Goal: Communication & Community: Answer question/provide support

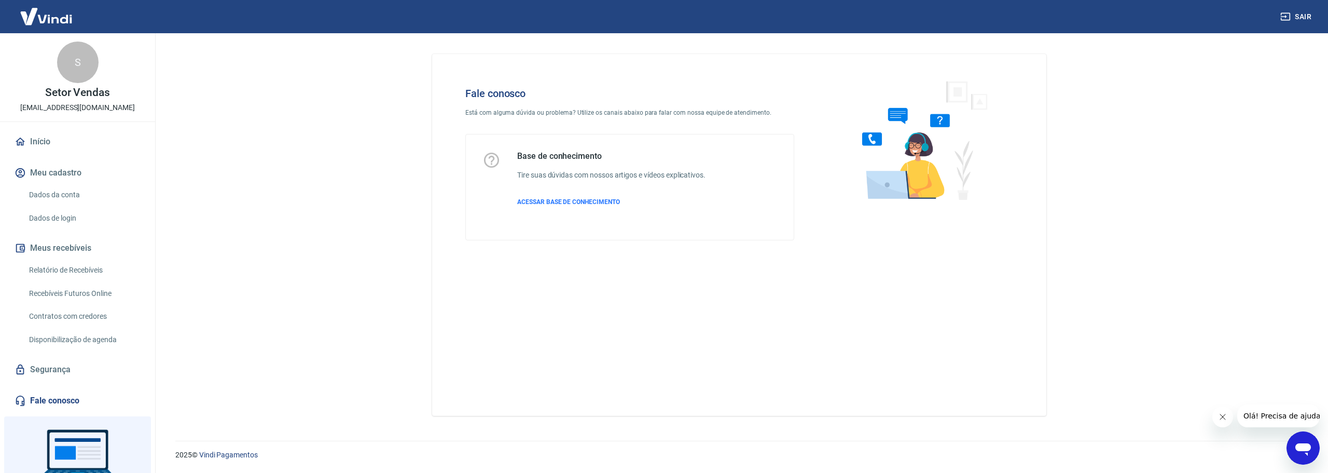
click at [62, 394] on link "Fale conosco" at bounding box center [77, 400] width 130 height 23
click at [547, 202] on span "ACESSAR BASE DE CONHECIMENTO" at bounding box center [568, 201] width 103 height 7
click at [1307, 439] on icon "Abrir janela de mensagens" at bounding box center [1303, 447] width 19 height 19
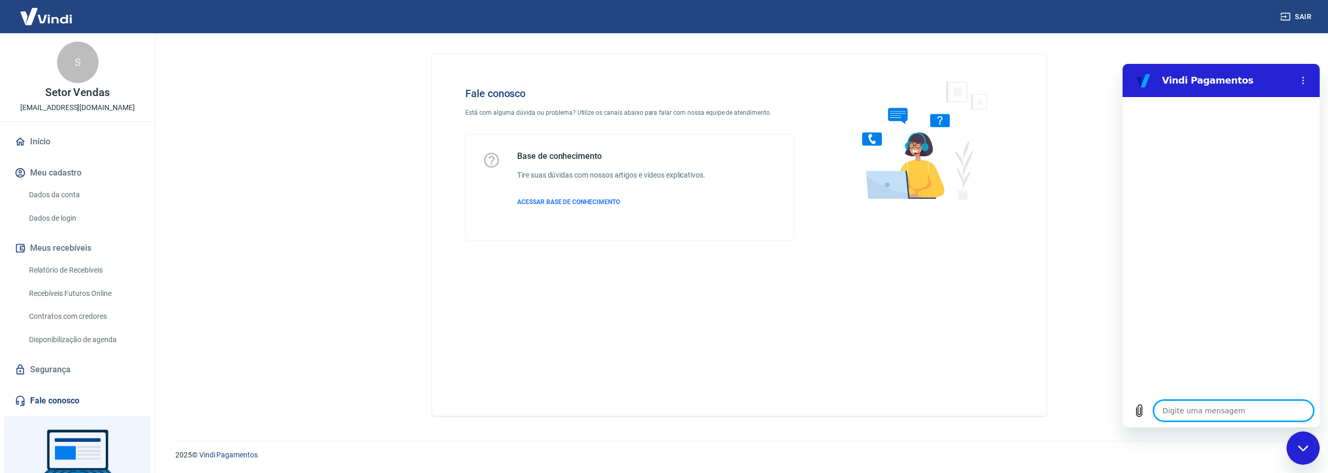
type textarea "o"
type textarea "x"
type textarea "oi"
type textarea "x"
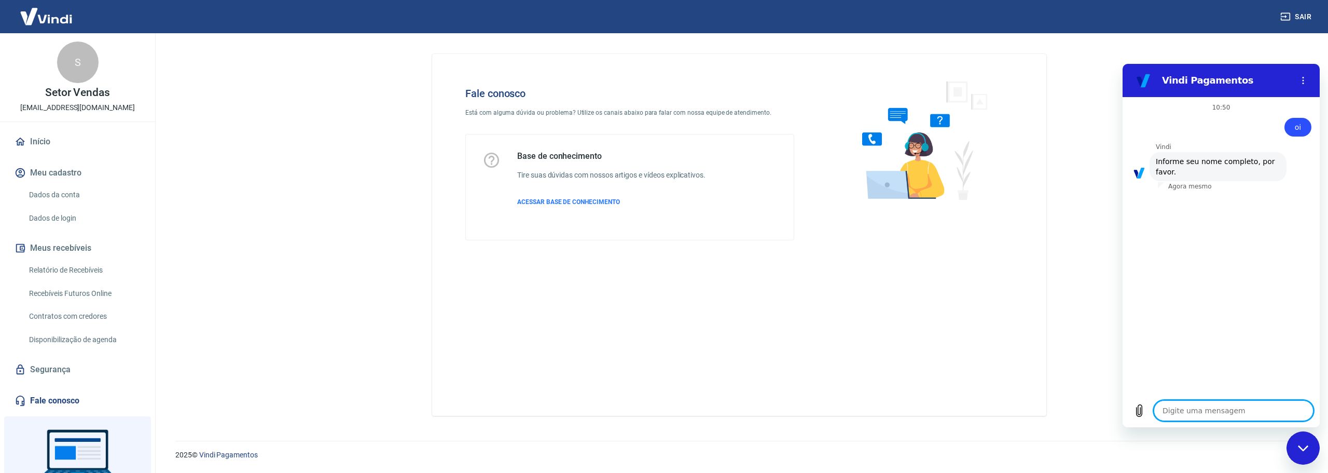
type textarea "L"
type textarea "x"
type textarea "Lu"
type textarea "x"
type textarea "Lui"
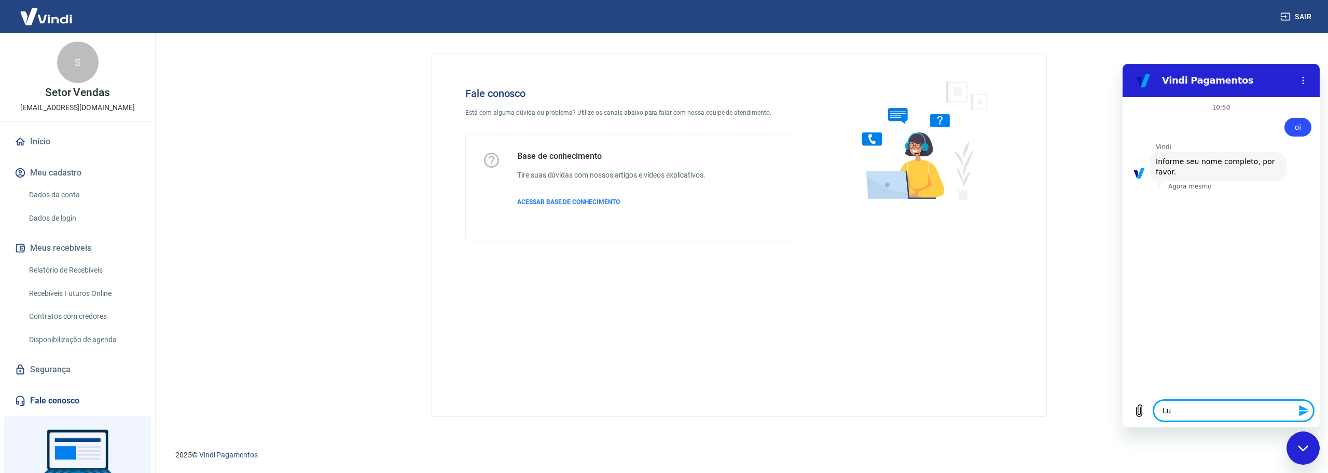
type textarea "x"
type textarea "[PERSON_NAME]"
type textarea "x"
type textarea "[PERSON_NAME]"
type textarea "x"
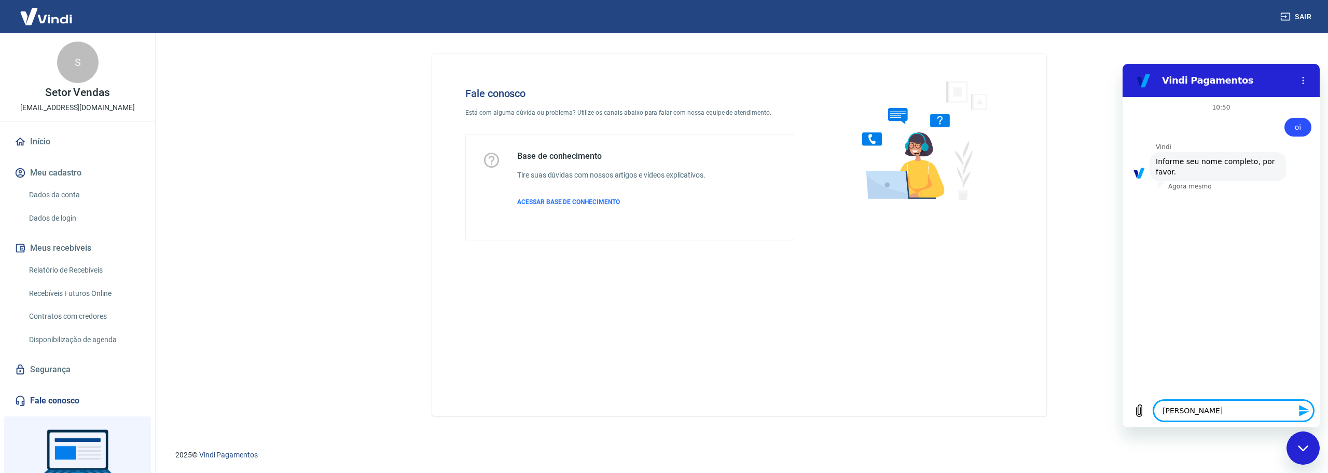
type textarea "[PERSON_NAME]"
type textarea "x"
type textarea "[PERSON_NAME]"
type textarea "x"
type textarea "[PERSON_NAME]"
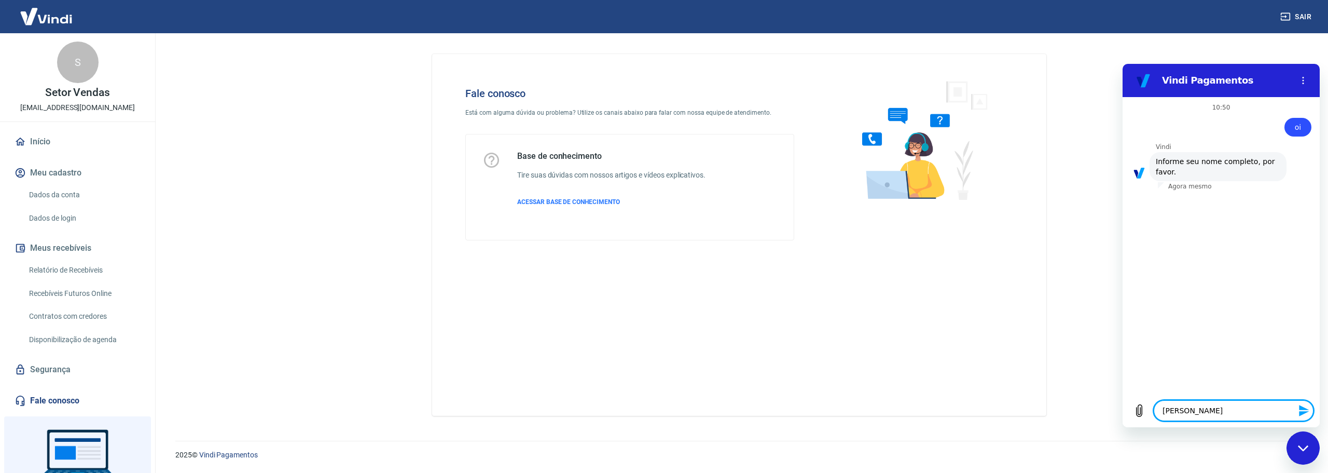
type textarea "x"
type textarea "[PERSON_NAME]"
type textarea "x"
type textarea "[PERSON_NAME]"
type textarea "x"
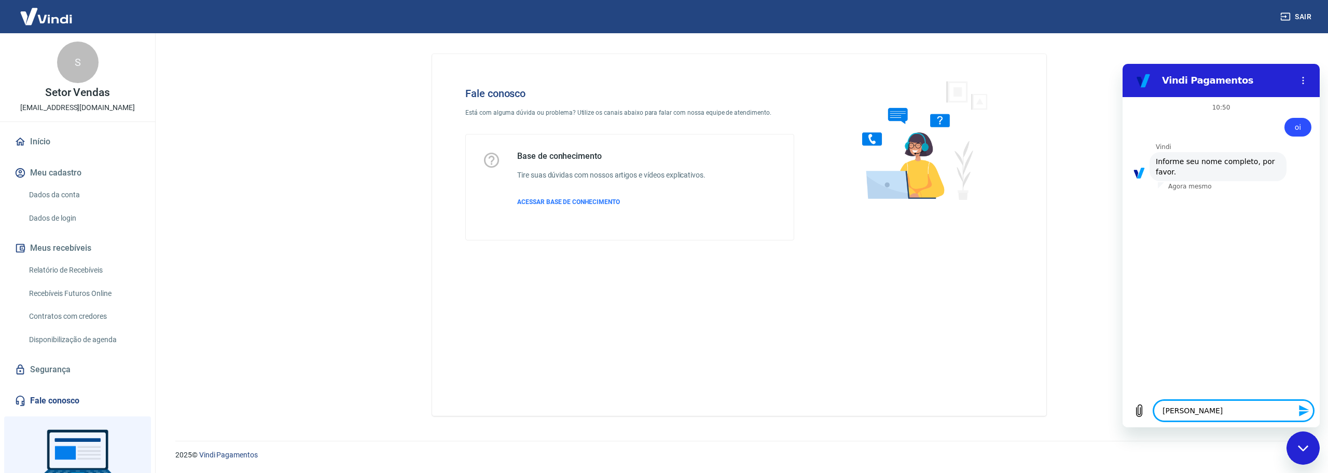
type textarea "[PERSON_NAME]"
type textarea "x"
type textarea "[PERSON_NAME]"
click at [1307, 409] on icon "Enviar mensagem" at bounding box center [1304, 410] width 10 height 11
type textarea "x"
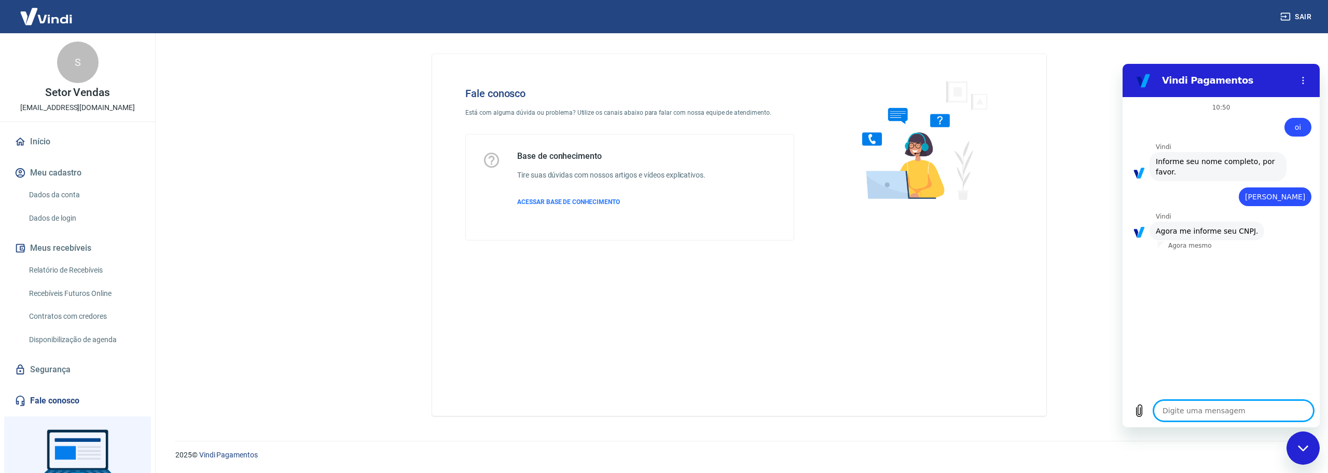
paste textarea "66.038.795/0001-35"
type textarea "66.038.795/0001-35"
type textarea "x"
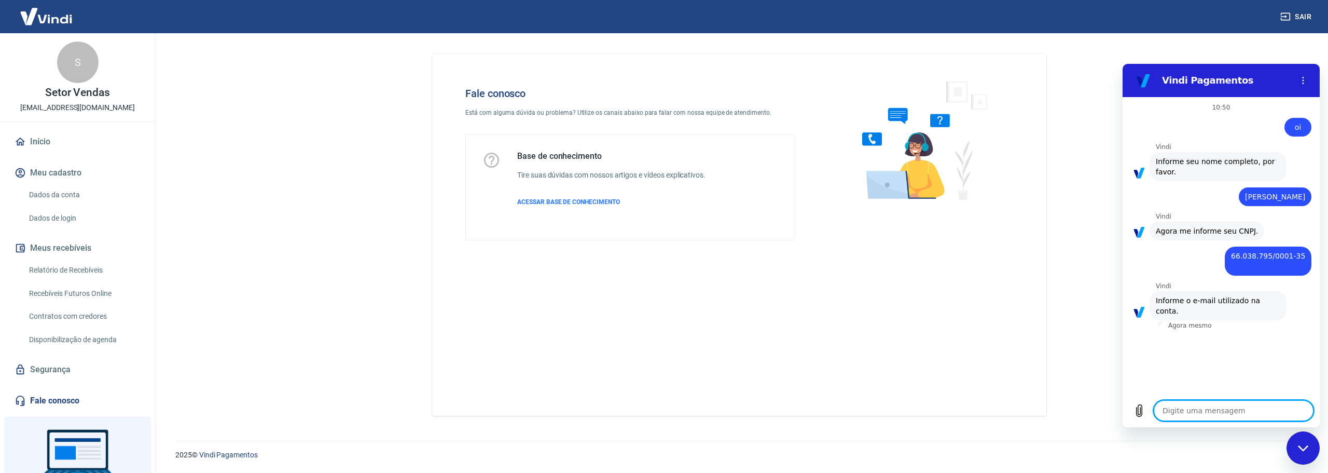
type textarea "x"
paste textarea "[DOMAIN_NAME][EMAIL_ADDRESS][DOMAIN_NAME]"
type textarea "[DOMAIN_NAME][EMAIL_ADDRESS][DOMAIN_NAME]"
type textarea "x"
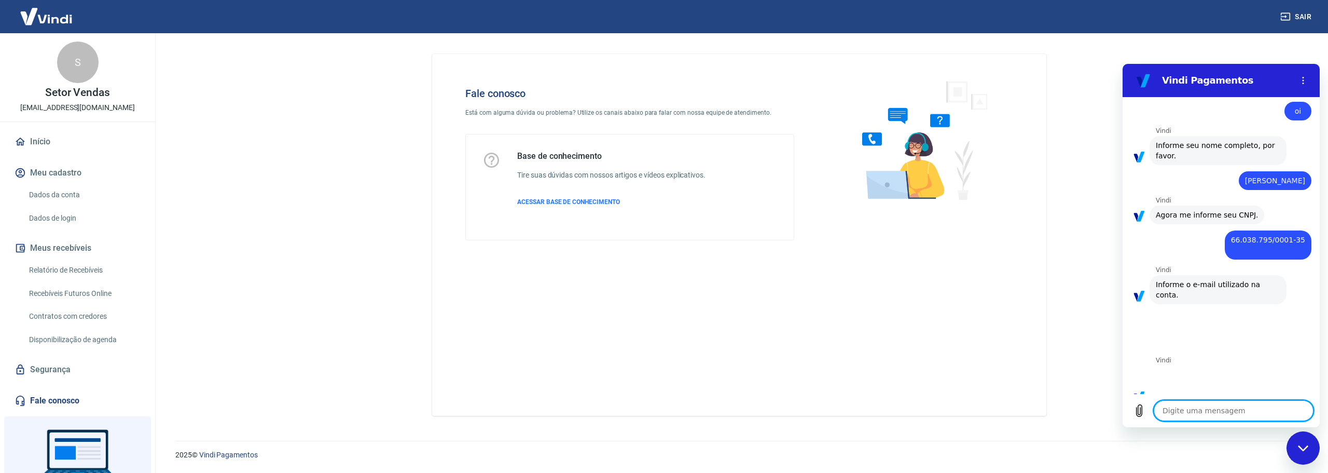
scroll to position [233, 0]
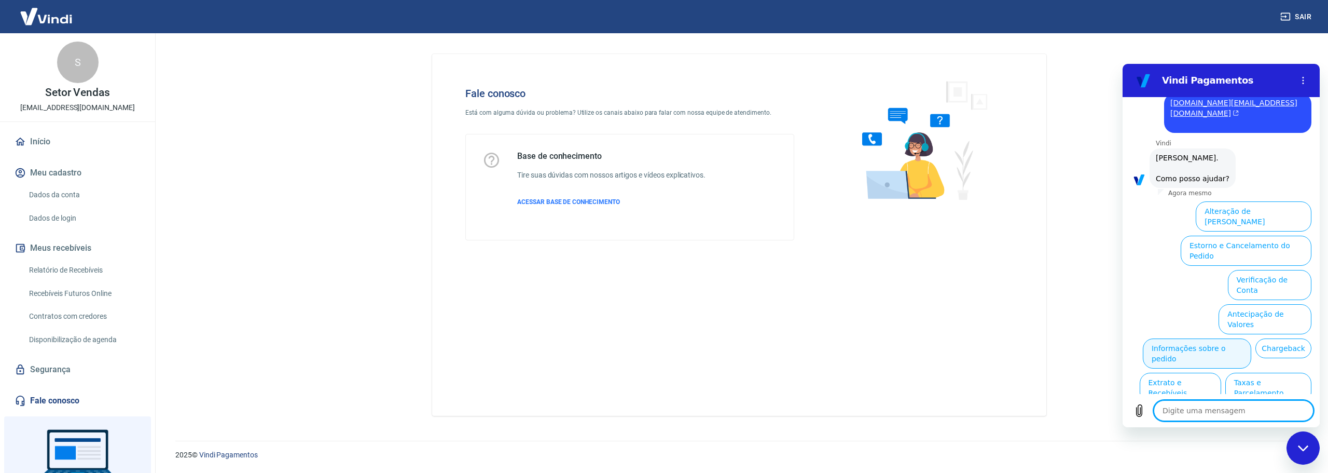
click at [1251, 338] on button "Informações sobre o pedido" at bounding box center [1197, 353] width 108 height 30
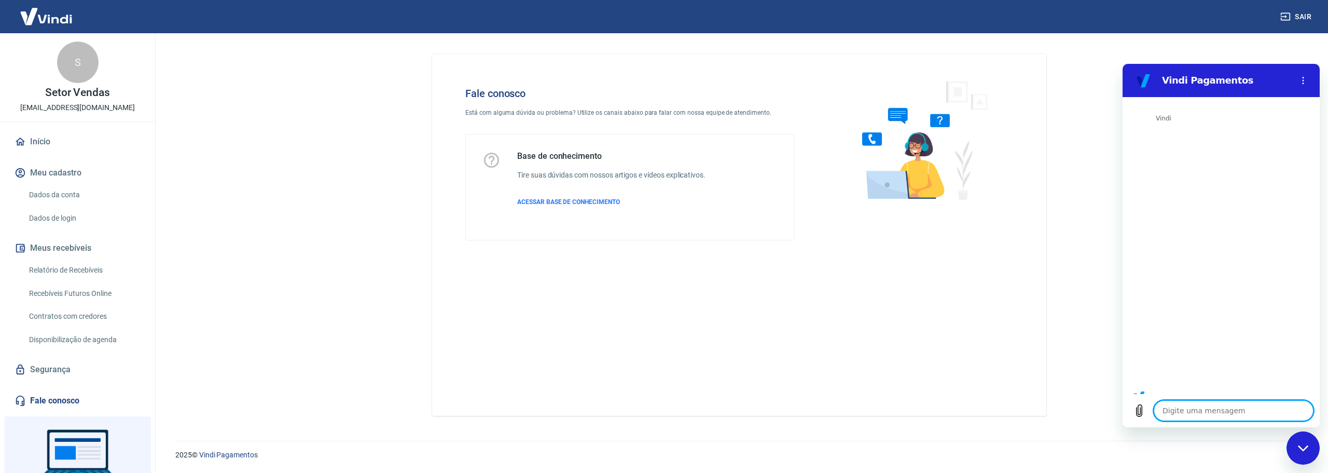
scroll to position [411, 0]
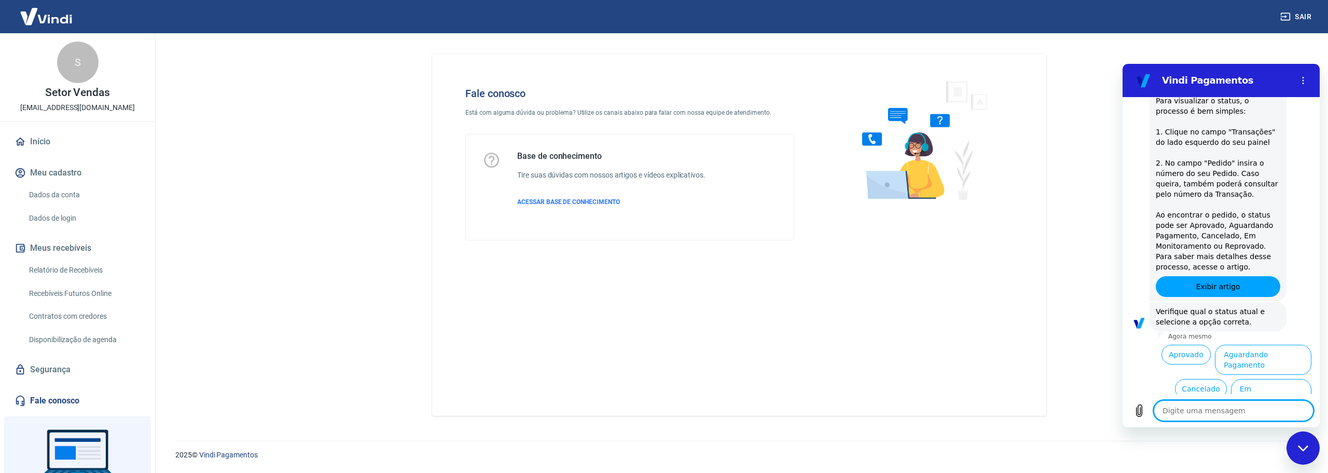
click at [1267, 413] on button "Reprovado" at bounding box center [1284, 423] width 53 height 20
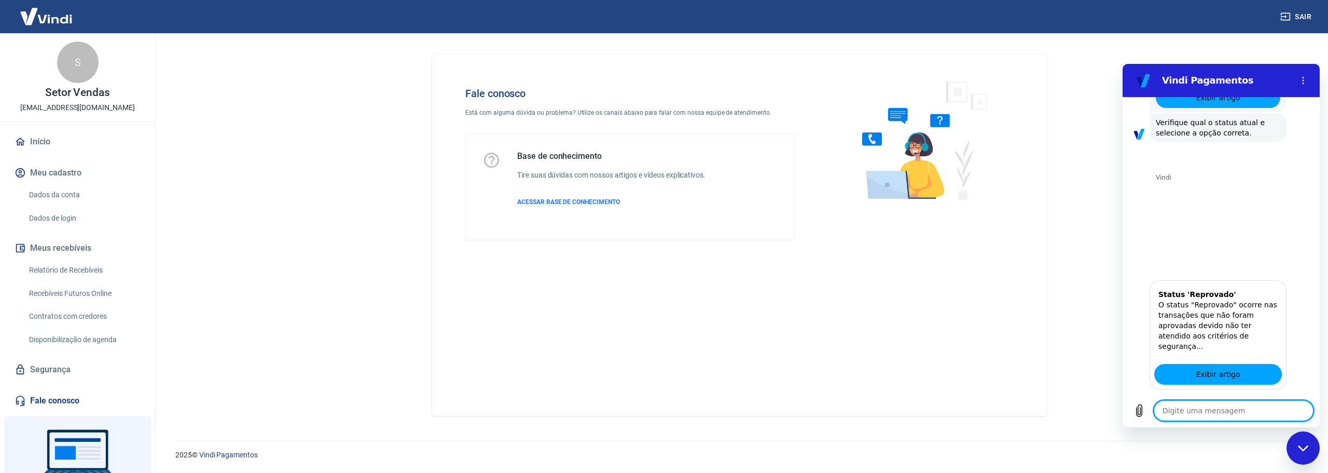
scroll to position [695, 0]
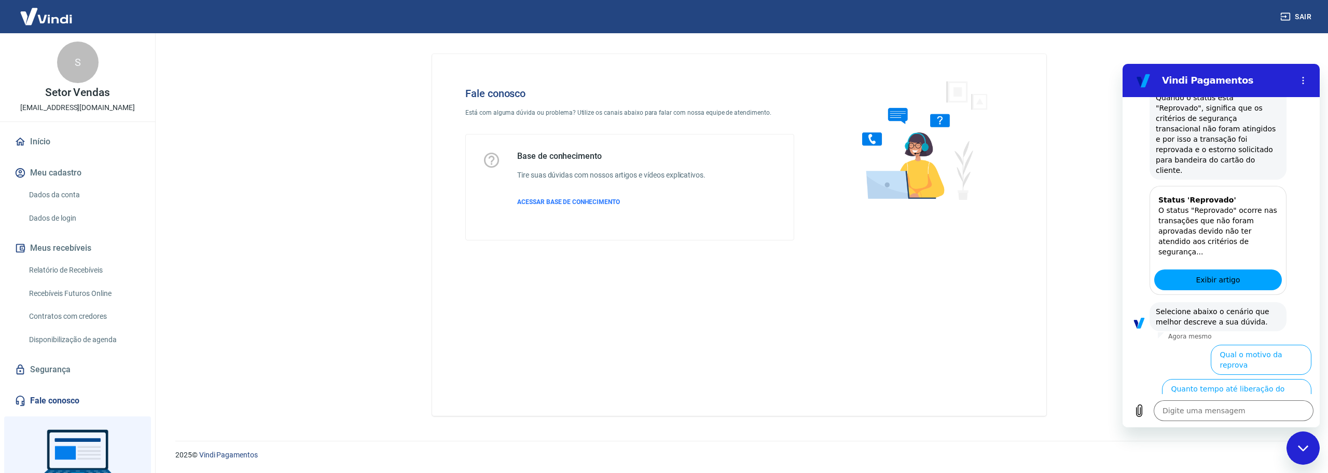
click at [1203, 413] on button "Cliente confiável e cadastrou os dados corretos" at bounding box center [1240, 428] width 141 height 30
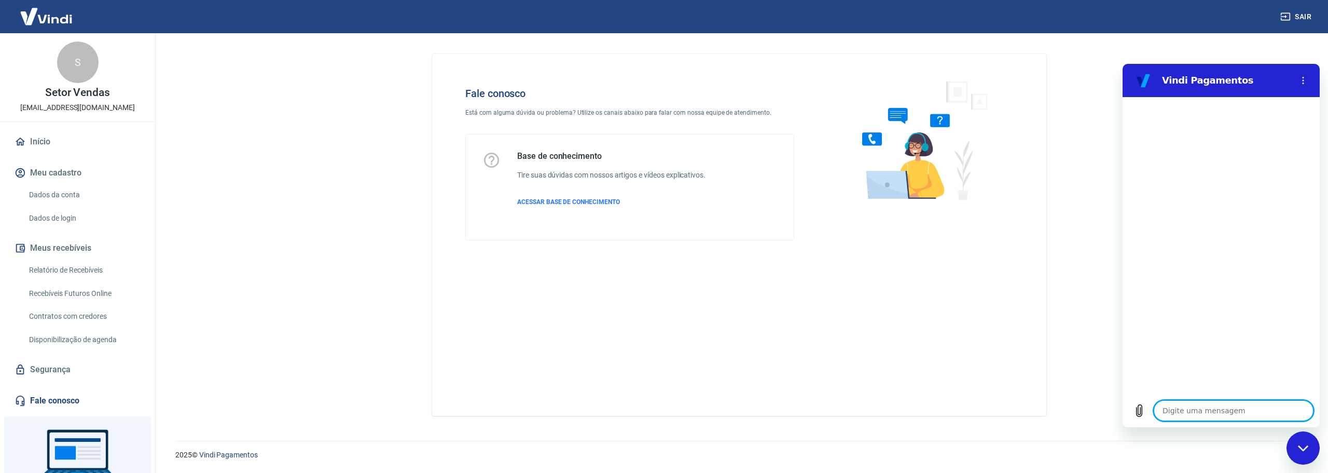
scroll to position [1161, 0]
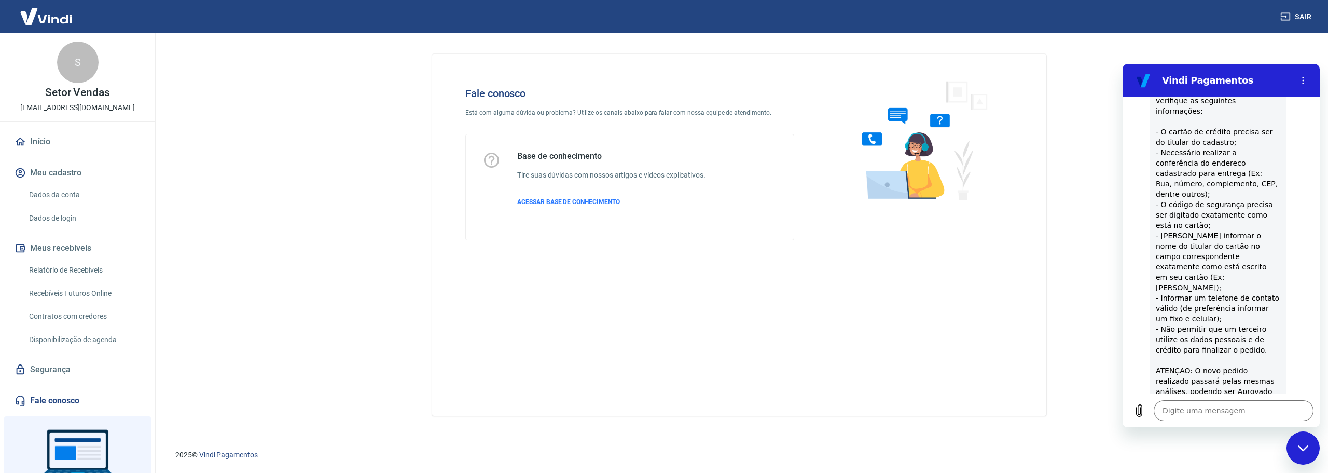
click at [1249, 444] on button "Sim" at bounding box center [1260, 454] width 30 height 20
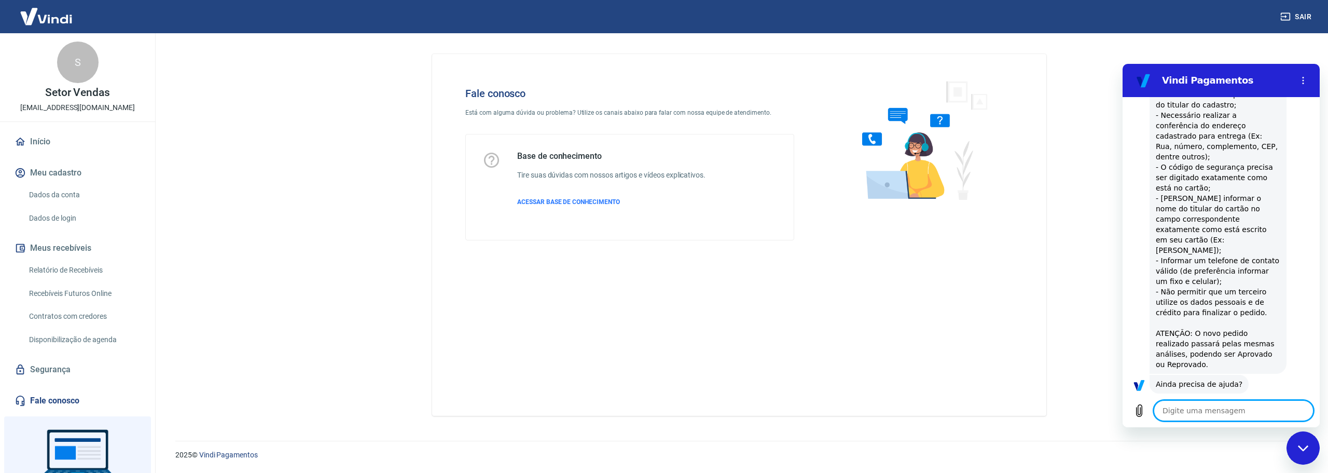
type textarea "x"
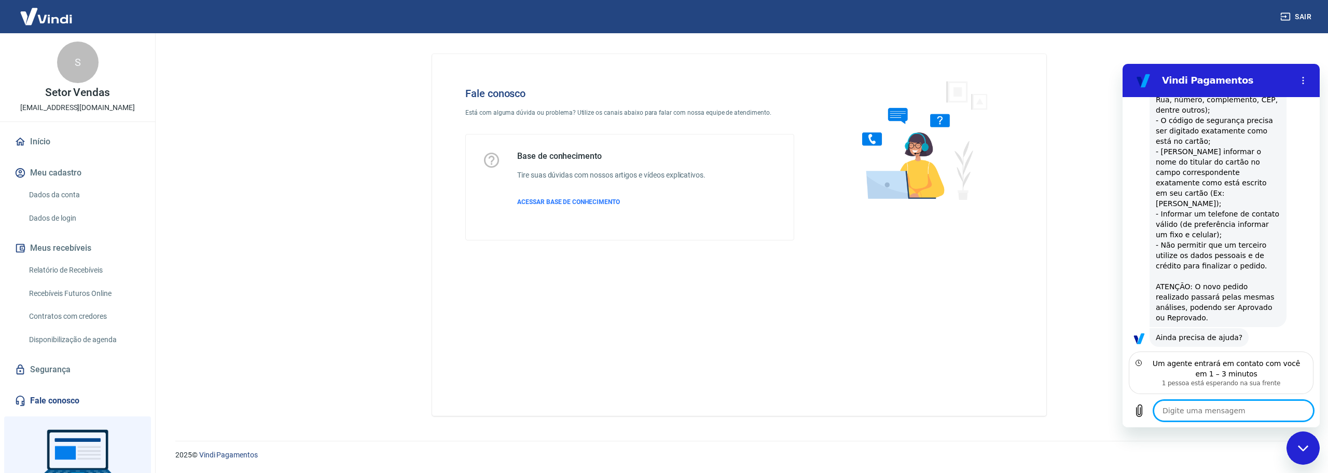
click at [1233, 403] on textarea at bounding box center [1234, 410] width 160 height 21
type textarea "B"
type textarea "x"
type textarea "Bo"
type textarea "x"
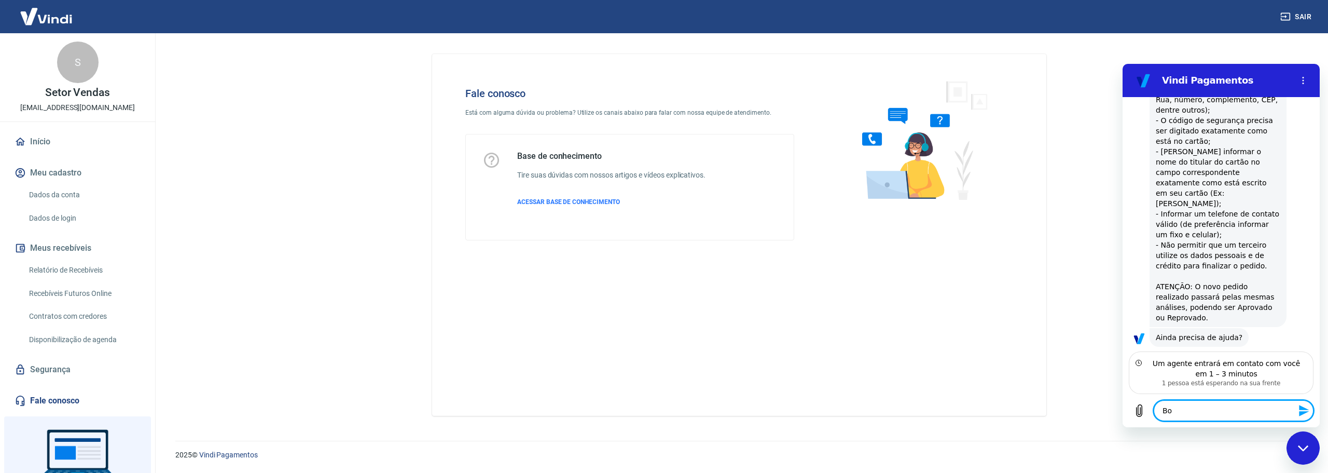
type textarea "Bom"
type textarea "x"
type textarea "Bom"
type textarea "x"
type textarea "Bom d"
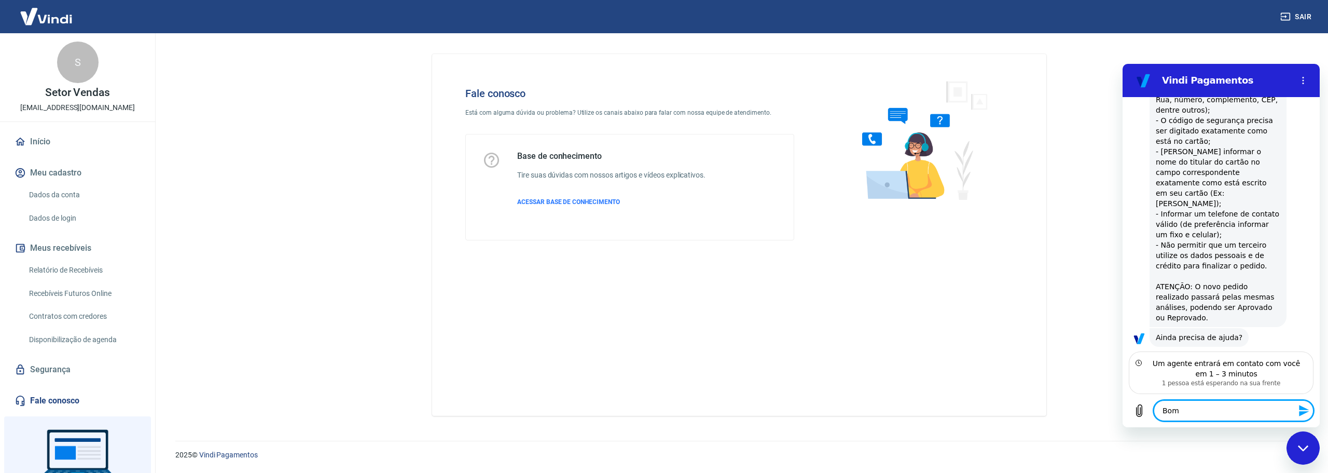
type textarea "x"
type textarea "Bom di"
type textarea "x"
type textarea "Bom dia"
type textarea "x"
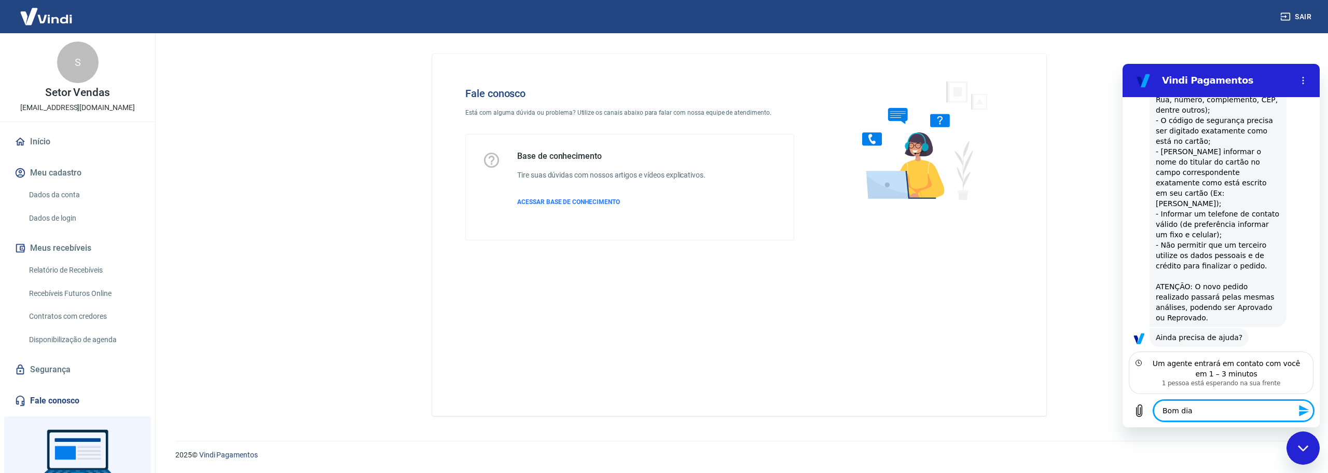
type textarea "Bom dia!"
type textarea "x"
type textarea "Bom dia!"
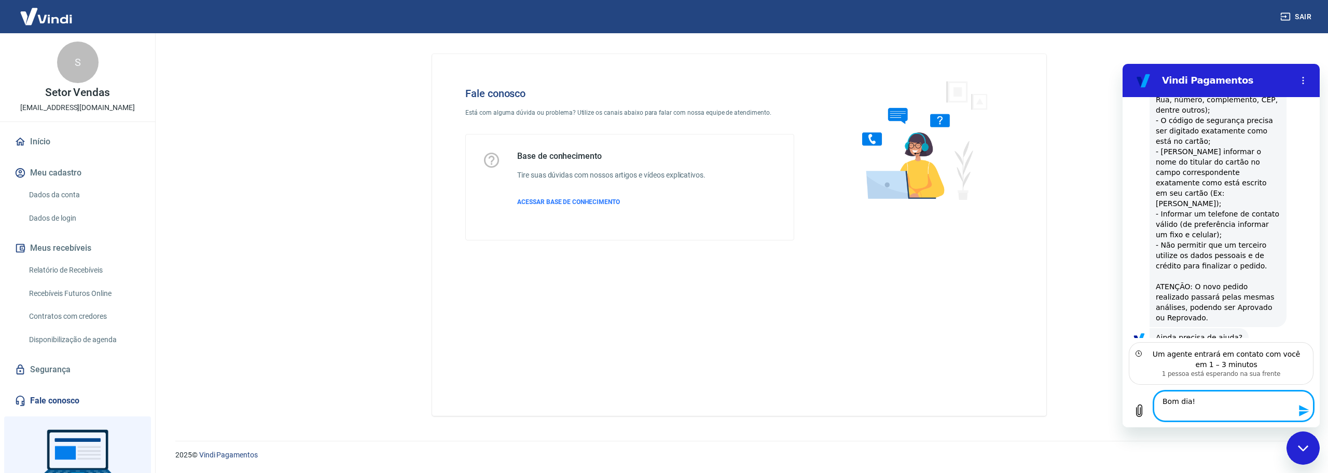
type textarea "x"
type textarea "Bom dia! O"
type textarea "x"
type textarea "Bom dia! O"
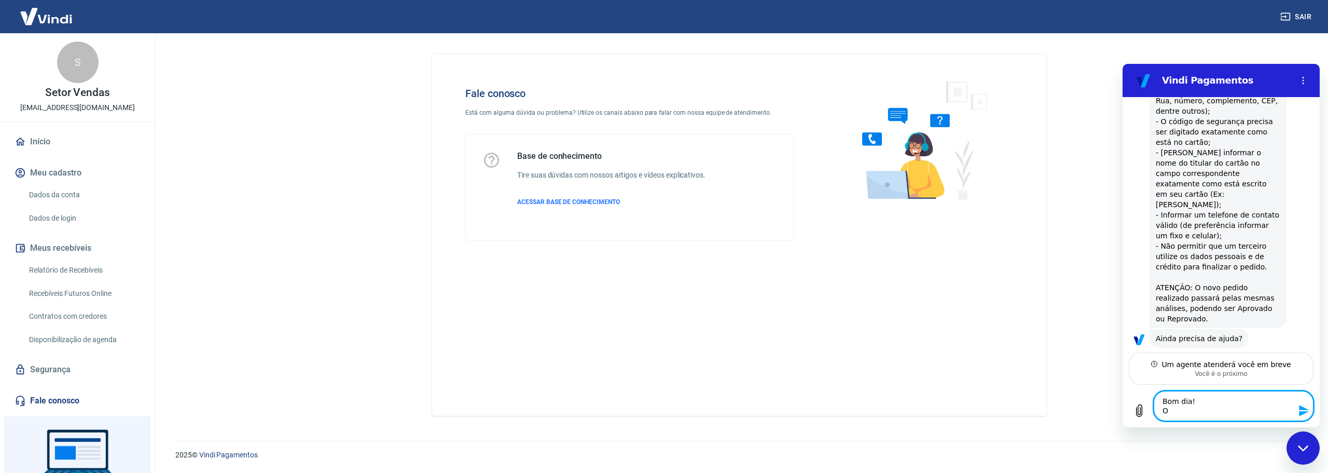
type textarea "x"
type textarea "Bom dia! O p"
type textarea "x"
type textarea "Bom dia! O pi"
type textarea "x"
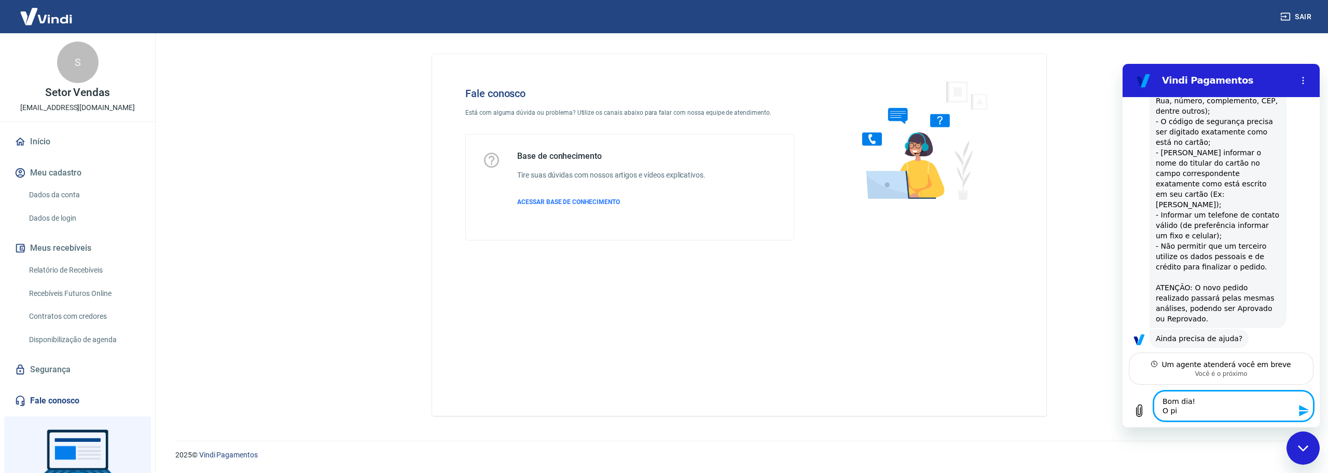
type textarea "Bom dia! O pix"
type textarea "x"
type textarea "Bom dia! O pix"
type textarea "x"
type textarea "Bom dia! O pix c"
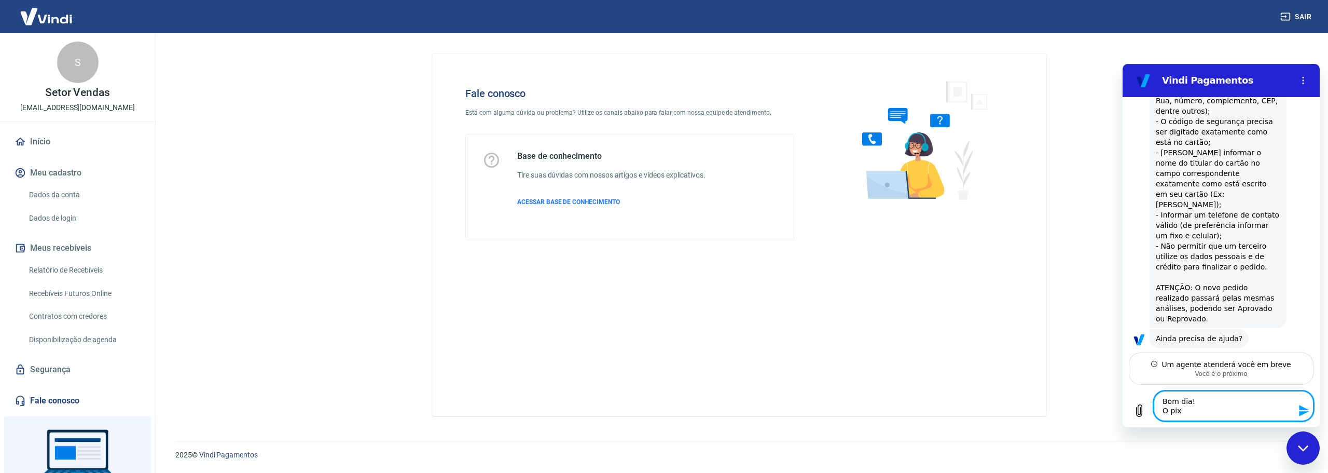
type textarea "x"
type textarea "Bom dia! O pix co"
type textarea "x"
type textarea "Bom dia! O pix cop"
type textarea "x"
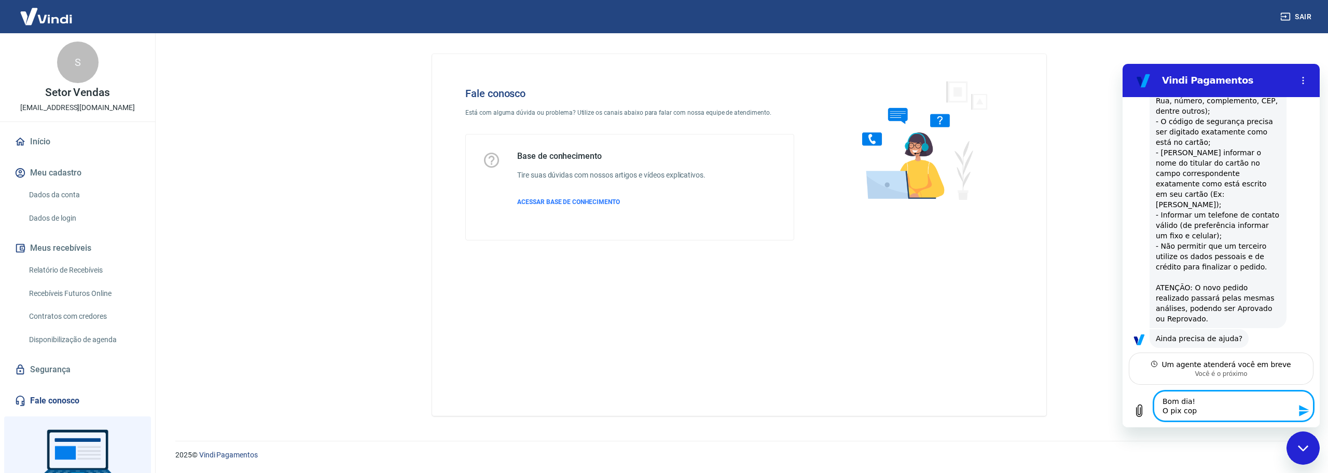
type textarea "Bom dia! O pix copi"
type textarea "x"
type textarea "Bom dia! O pix copia"
type textarea "x"
type textarea "Bom dia! O pix copia"
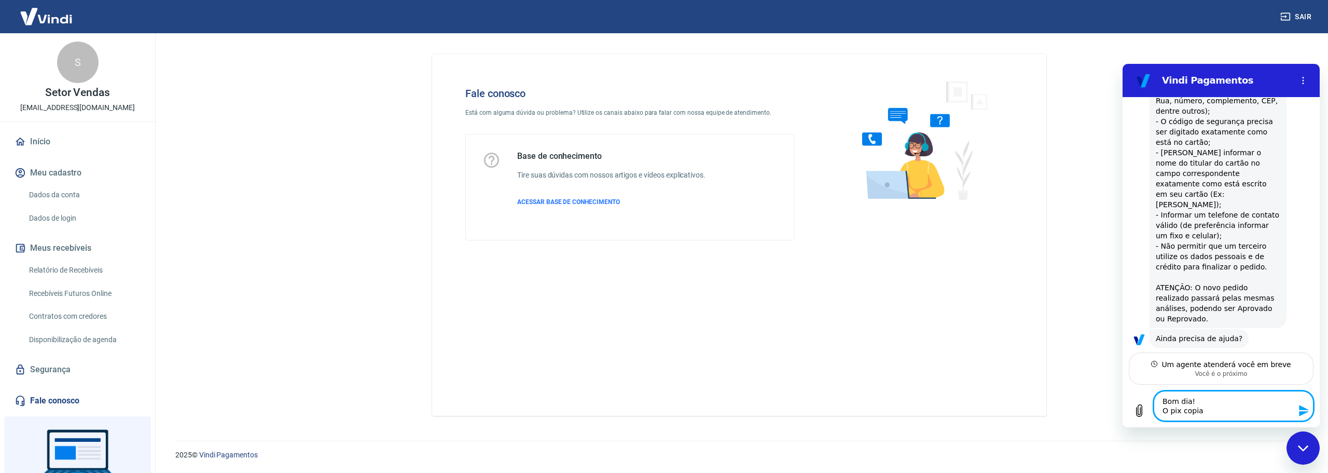
type textarea "x"
type textarea "Bom dia! O pix copia c"
type textarea "x"
type textarea "Bom dia! O pix copia"
type textarea "x"
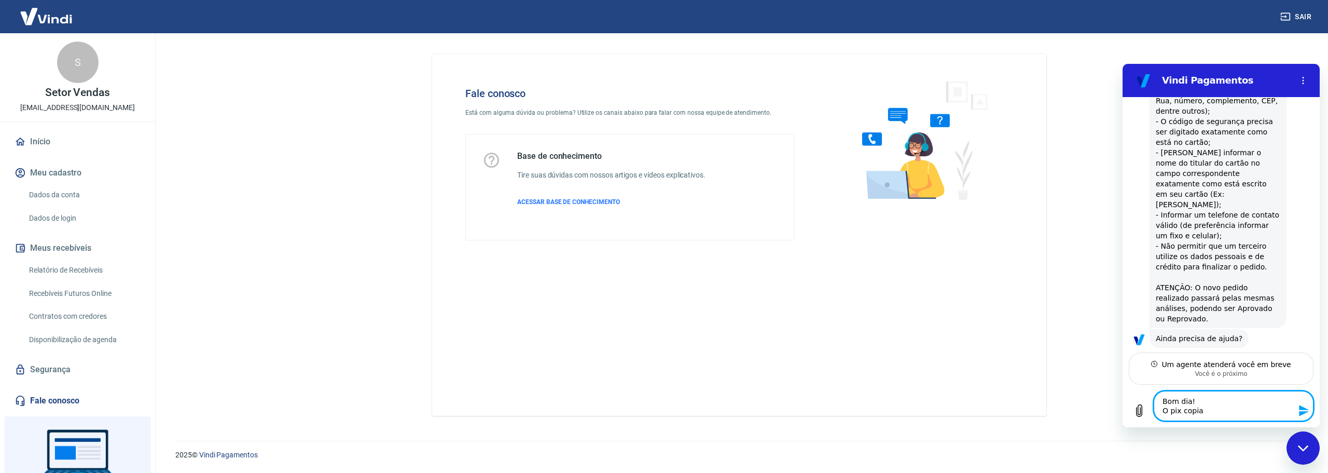
type textarea "Bom dia! O pix copia e"
type textarea "x"
type textarea "Bom dia! O pix copia e"
type textarea "x"
type textarea "Bom dia! O pix copia e c"
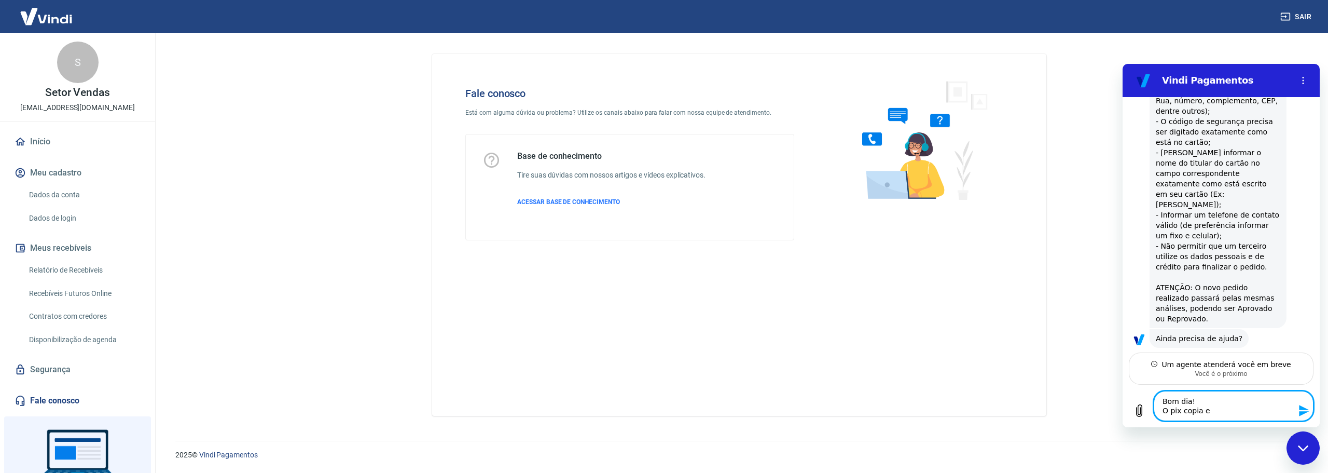
type textarea "x"
type textarea "Bom dia! O pix copia e co"
type textarea "x"
type textarea "Bom dia! O pix copia e col"
type textarea "x"
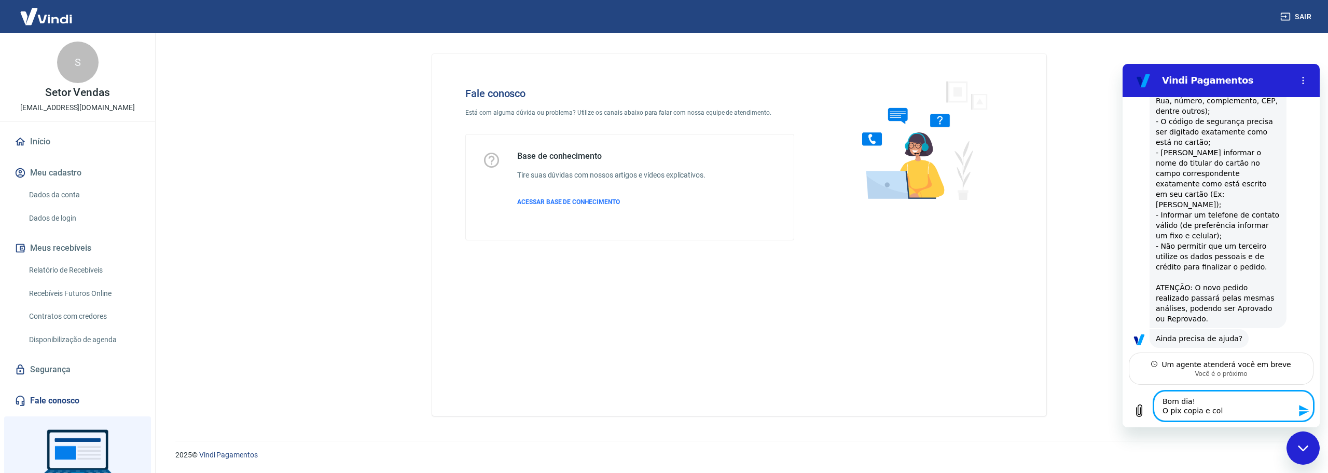
type textarea "Bom dia! O pix copia e cola"
type textarea "x"
type textarea "Bom dia! O pix copia e cola"
type textarea "x"
type textarea "Bom dia! O pix copia e cola n"
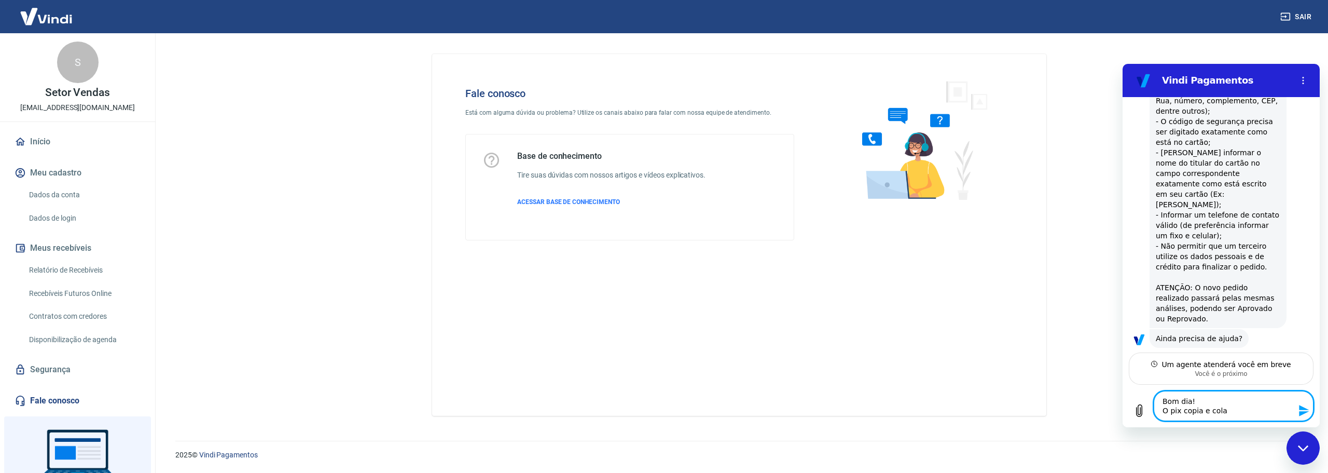
type textarea "x"
type textarea "Bom dia! O pix copia e cola nã"
type textarea "x"
type textarea "Bom dia! O pix copia e cola não"
type textarea "x"
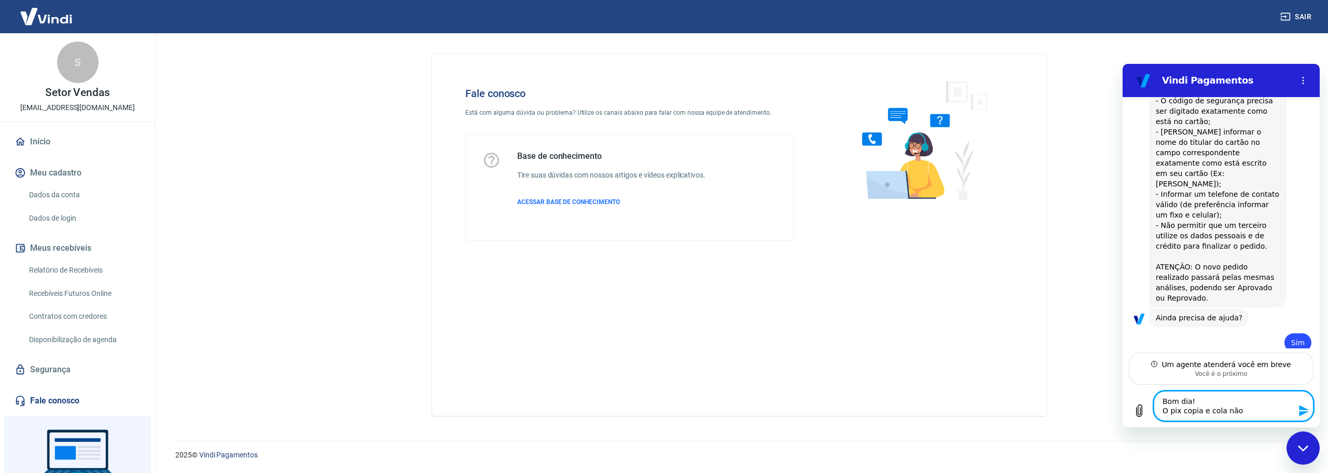
type textarea "Bom dia! O pix copia e cola não"
type textarea "x"
type textarea "Bom dia! O pix copia e cola não e"
type textarea "x"
type textarea "Bom dia! O pix copia e cola não es"
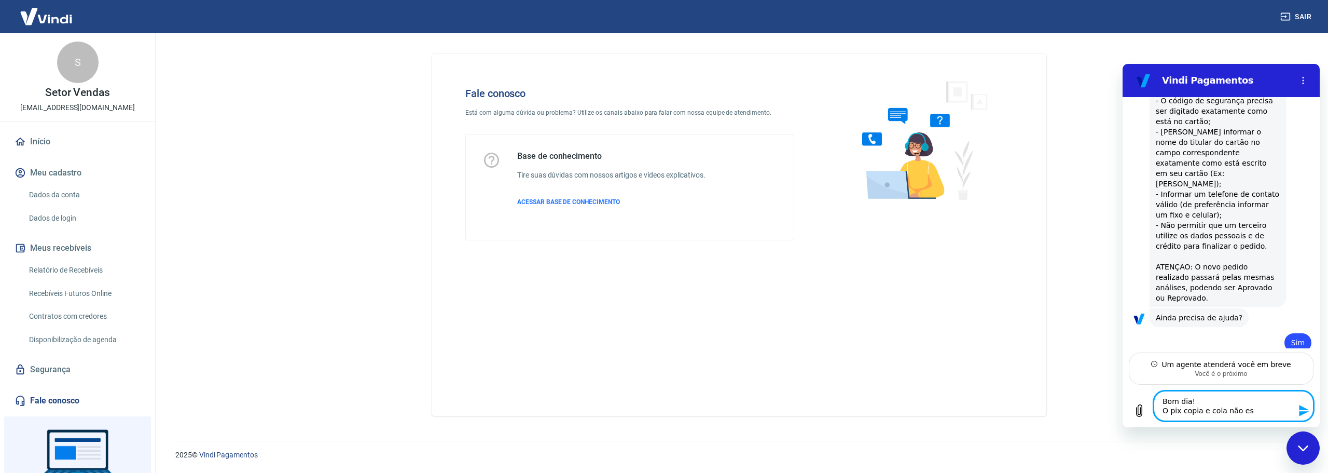
type textarea "x"
type textarea "Bom dia! O pix copia e cola não est"
type textarea "x"
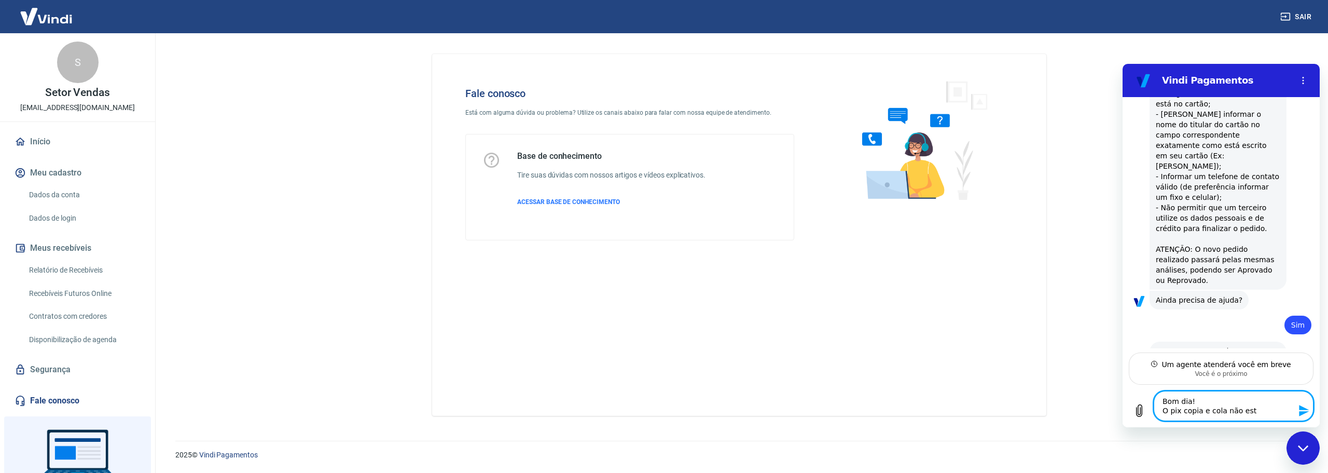
type textarea "Bom dia! O pix copia e cola não esta"
type textarea "x"
type textarea "Bom dia! O pix copia e cola não esta"
type textarea "x"
type textarea "Bom dia! O pix copia e cola não esta d"
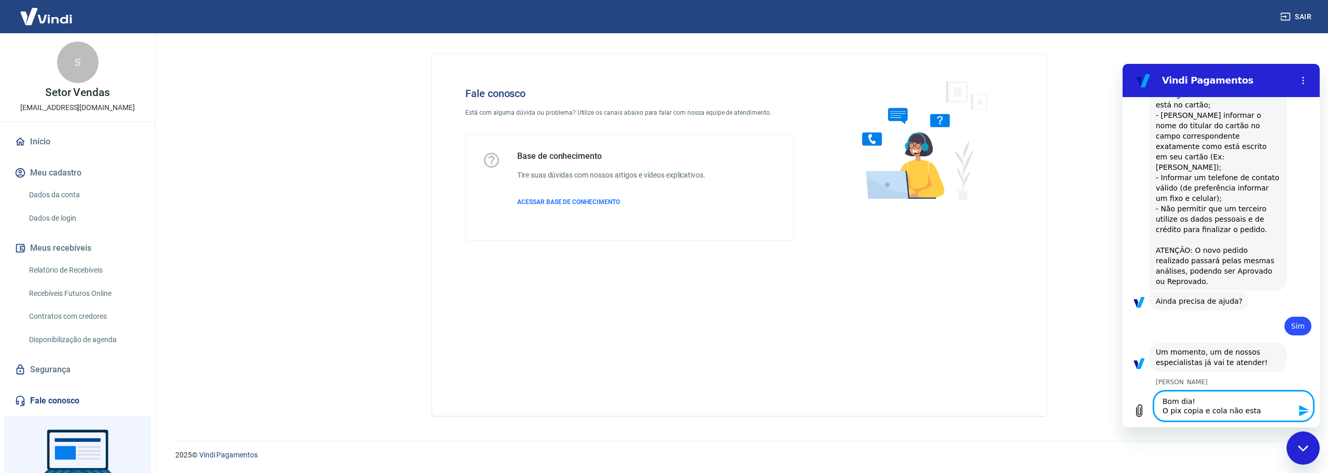
type textarea "x"
type textarea "Bom dia! O pix copia e cola não esta da"
type textarea "x"
type textarea "Bom dia! O pix copia e cola não esta dan"
type textarea "x"
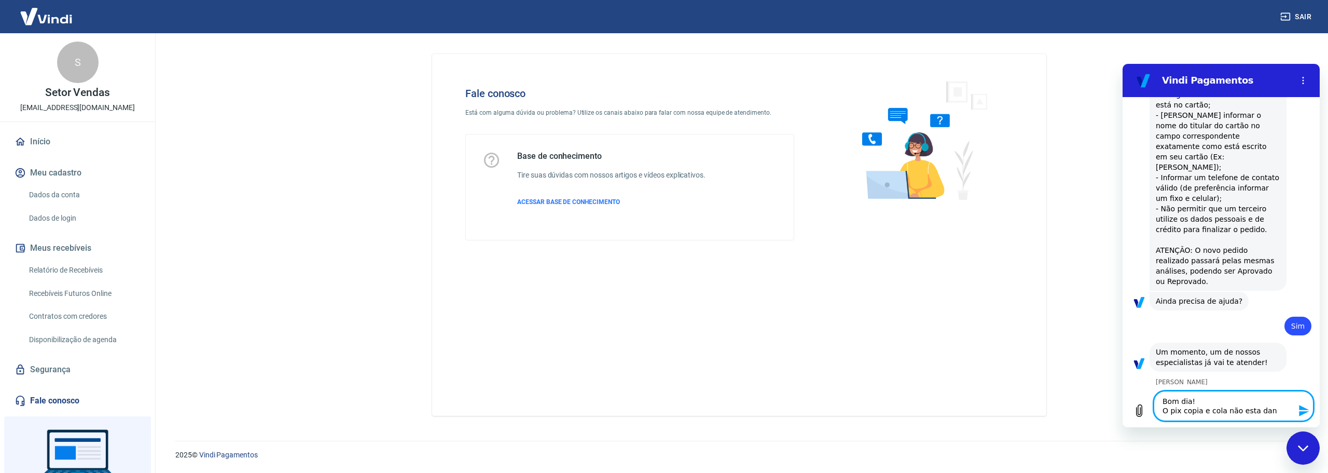
scroll to position [1284, 0]
type textarea "Bom dia! O pix copia e cola não esta dand"
type textarea "x"
type textarea "Bom dia! O pix copia e cola não esta dando"
type textarea "x"
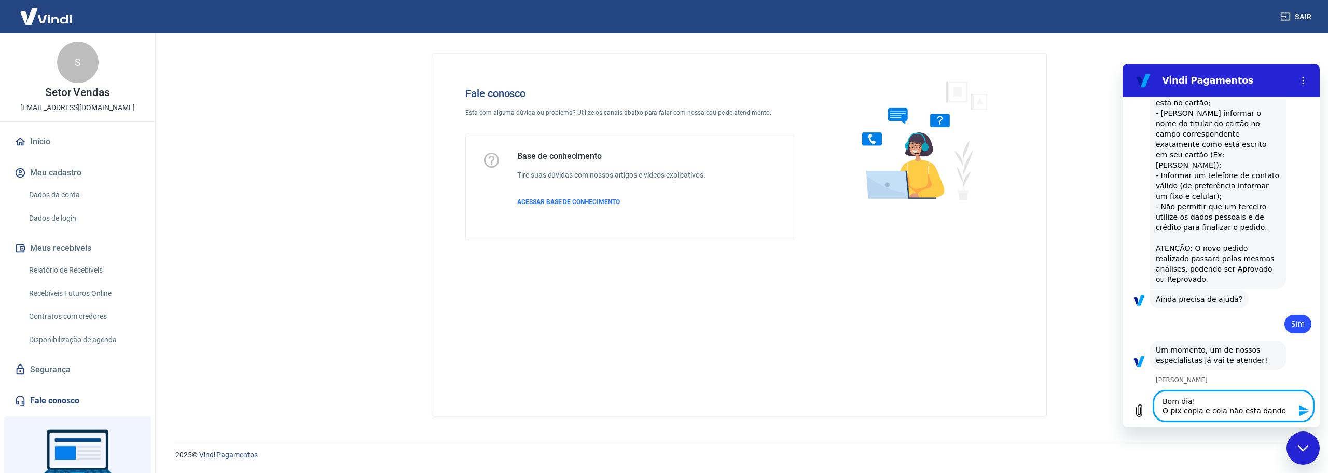
type textarea "Bom dia! O pix copia e cola não esta dando"
type textarea "x"
type textarea "Bom dia! O pix copia e cola não esta dando c"
type textarea "x"
type textarea "Bom dia! O pix copia e cola não esta dando ce"
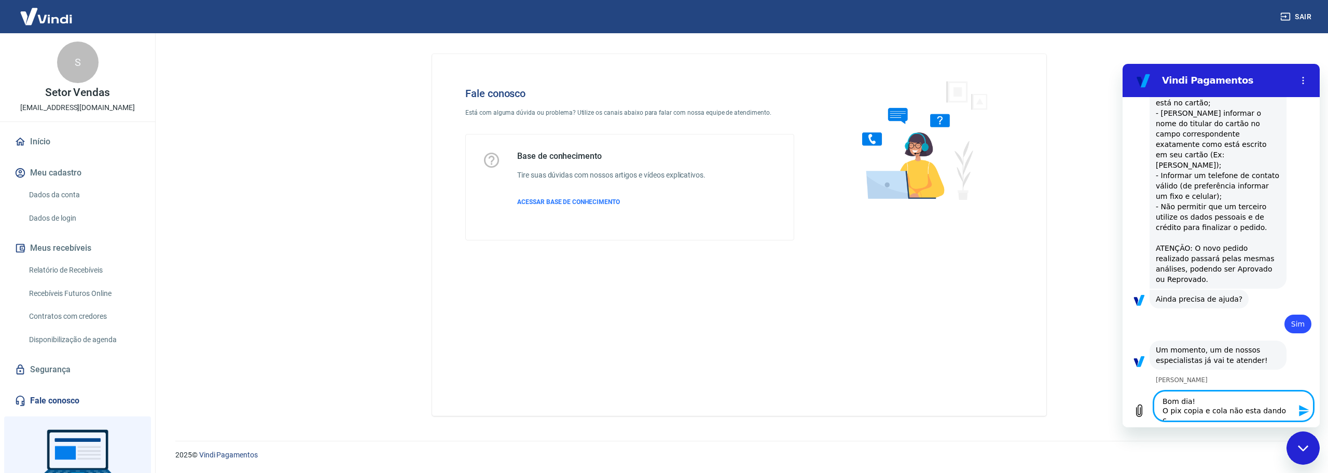
type textarea "x"
type textarea "Bom dia! O pix copia e cola não esta dando cer"
type textarea "x"
type textarea "Bom dia! O pix copia e cola não esta dando cert"
type textarea "x"
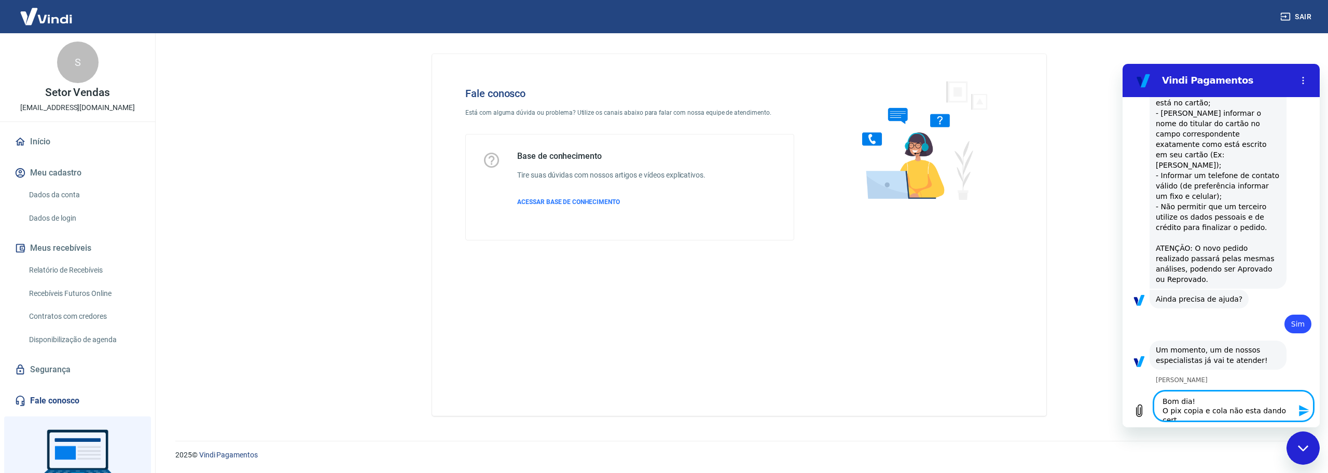
type textarea "Bom dia! O pix copia e cola não esta dando certo"
type textarea "x"
type textarea "Bom dia! O pix copia e cola não esta dando certo"
type textarea "x"
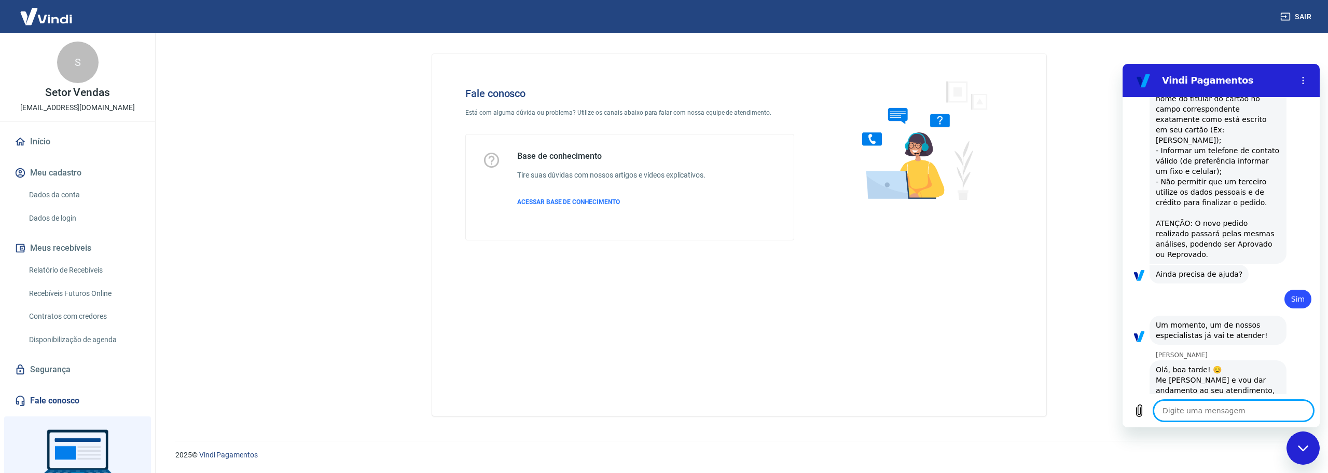
type textarea "x"
paste textarea "930871"
type textarea "930871"
type textarea "x"
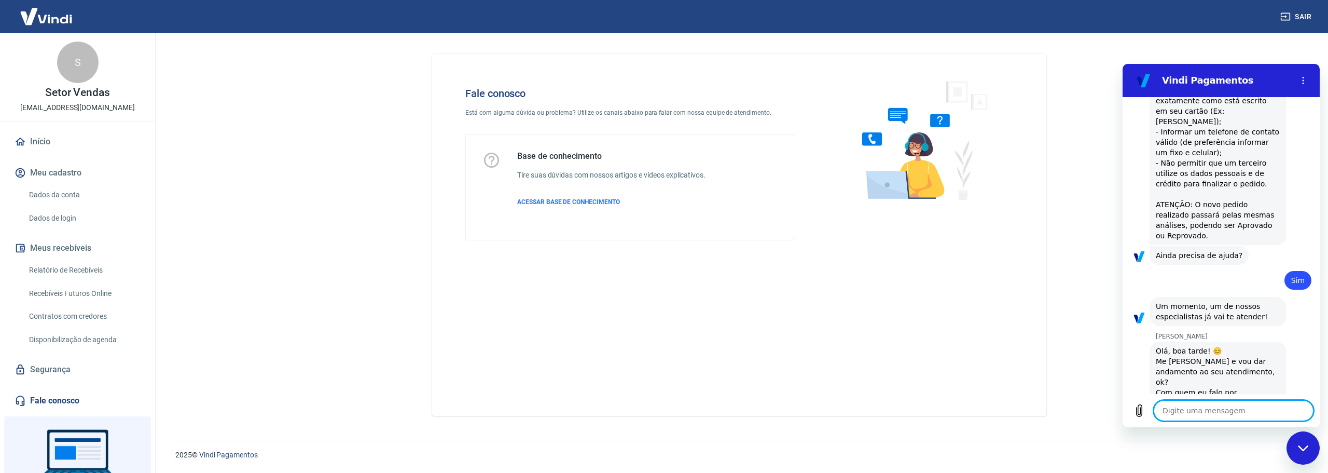
scroll to position [1329, 0]
click at [1142, 414] on icon "Carregar arquivo" at bounding box center [1139, 410] width 12 height 12
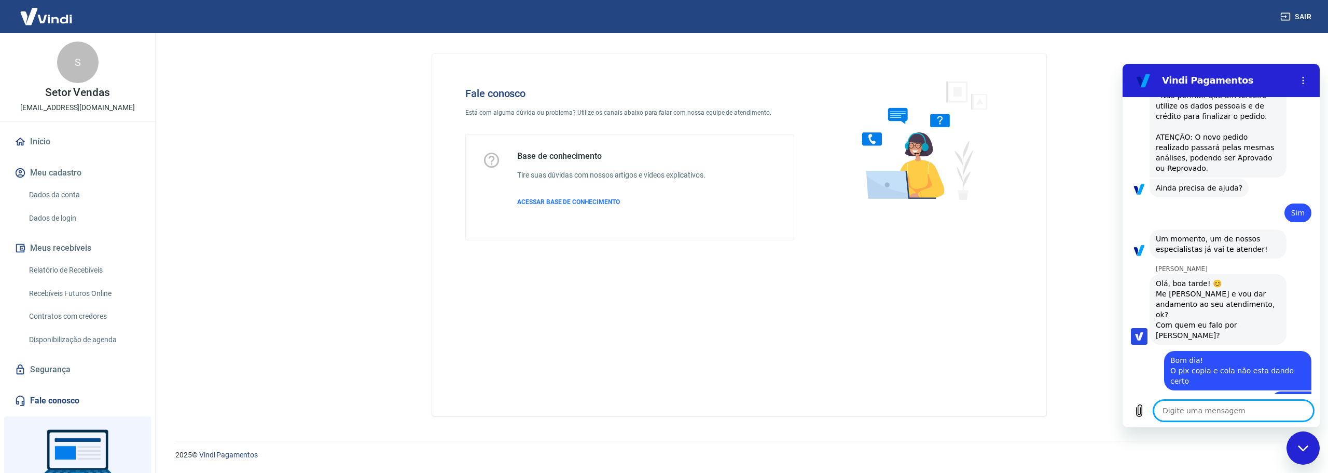
scroll to position [1394, 0]
type textarea "x"
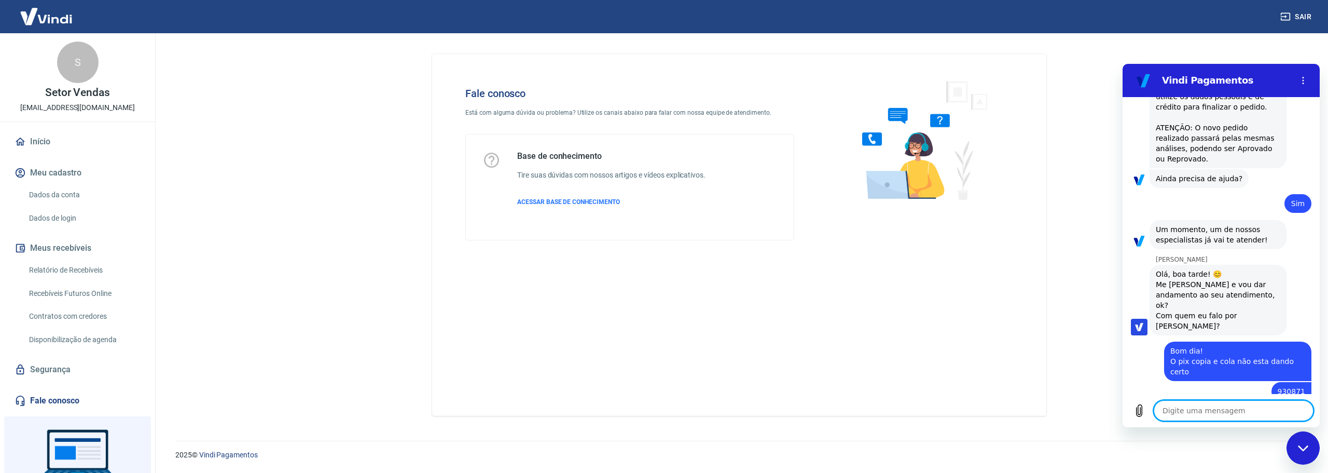
scroll to position [1406, 0]
click at [1228, 412] on textarea at bounding box center [1234, 410] width 160 height 21
type textarea "e"
type textarea "x"
type textarea "es"
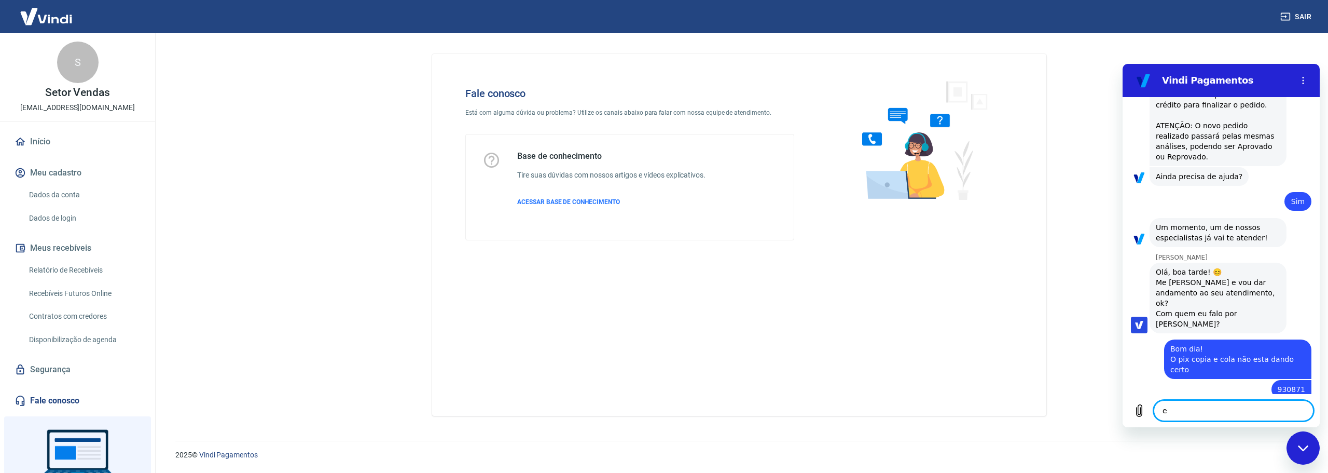
type textarea "x"
type textarea "est"
type textarea "x"
type textarea "esta"
type textarea "x"
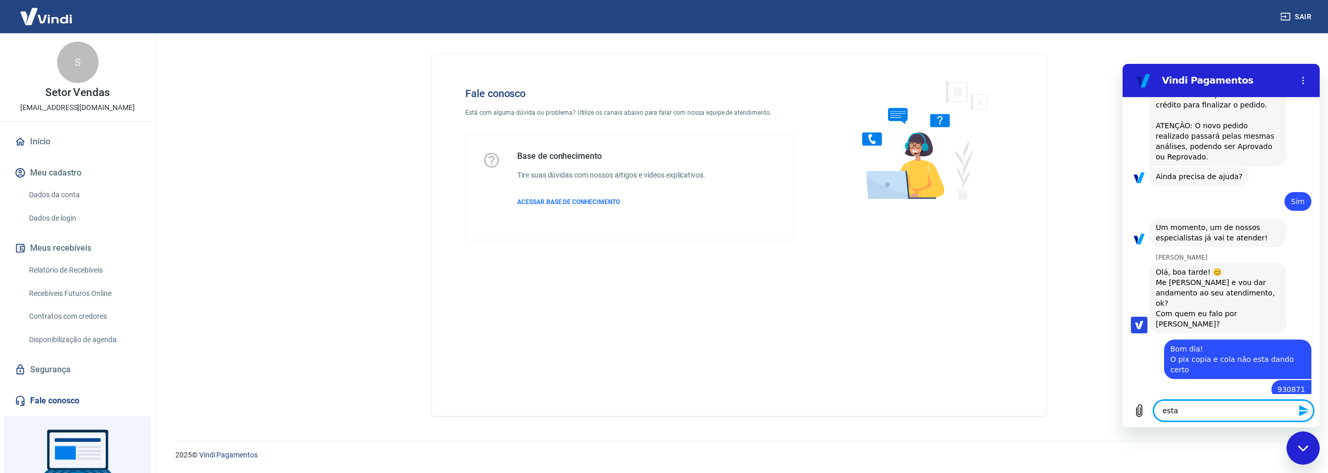
type textarea "esta"
type textarea "x"
type textarea "esta a"
type textarea "x"
type textarea "esta ap"
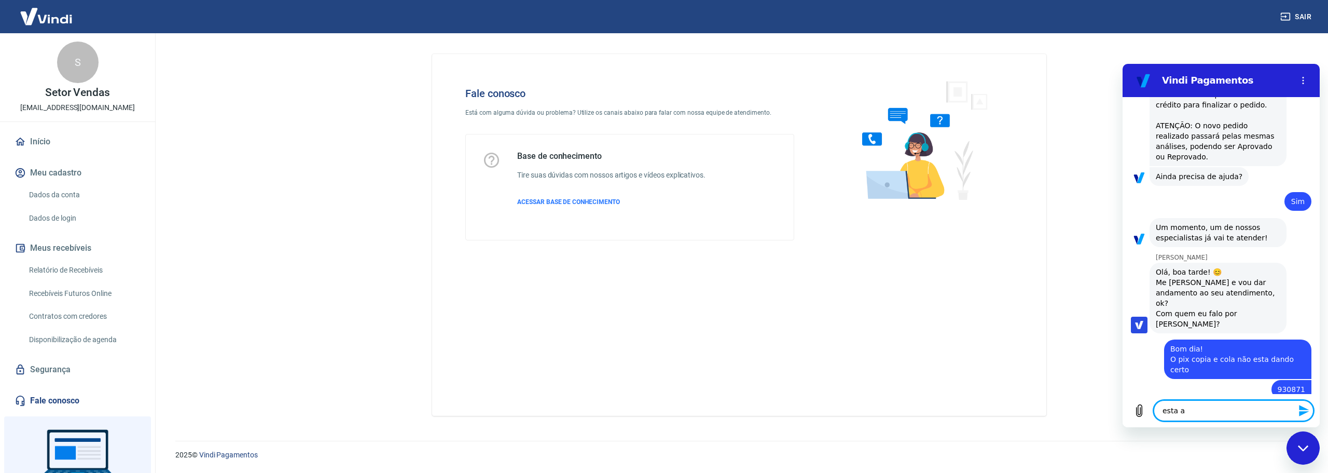
type textarea "x"
type textarea "esta apr"
type textarea "x"
type textarea "esta apre"
type textarea "x"
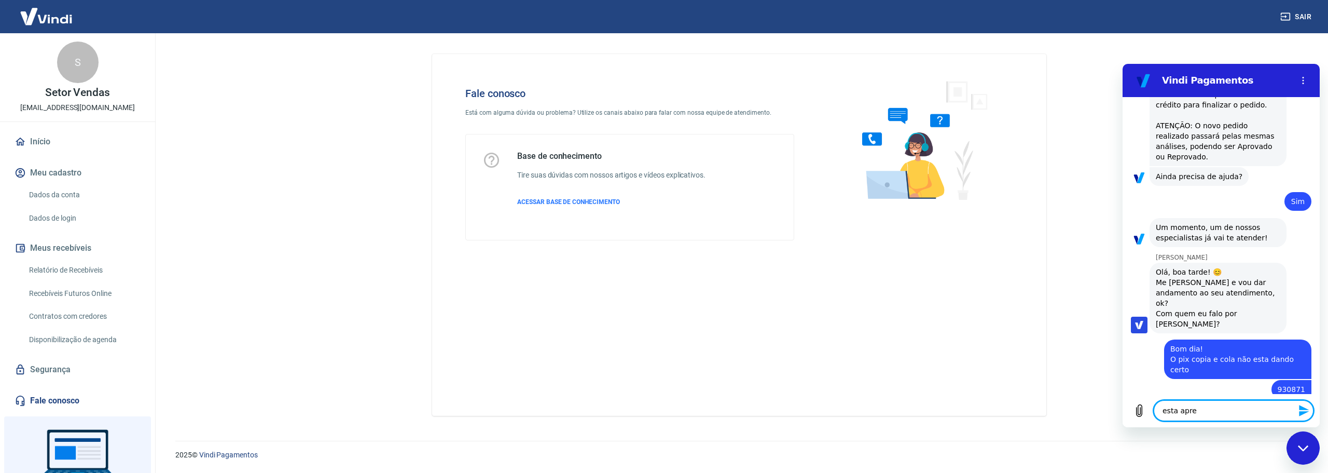
type textarea "esta apres"
type textarea "x"
type textarea "esta aprese"
type textarea "x"
type textarea "esta apresen"
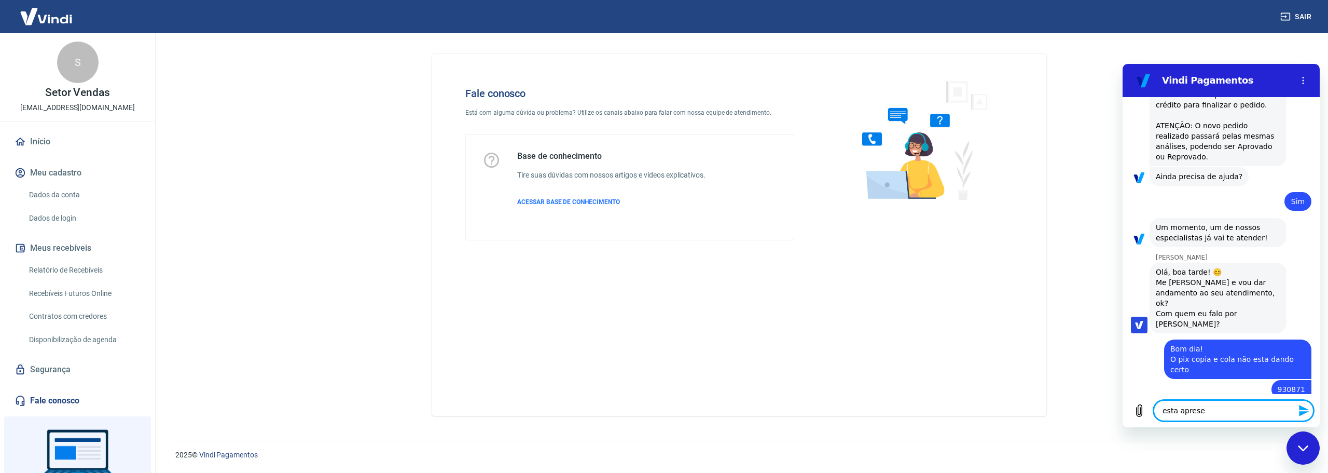
type textarea "x"
type textarea "esta apresent"
type textarea "x"
type textarea "esta apresenta"
type textarea "x"
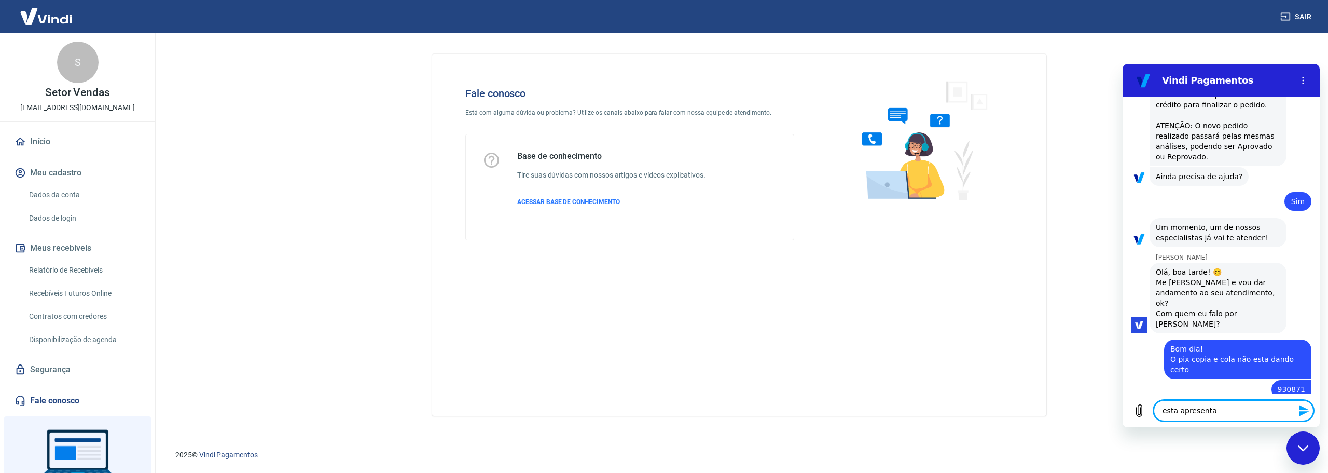
type textarea "esta apresentan"
type textarea "x"
type textarea "esta apresentand"
type textarea "x"
type textarea "esta apresentandi"
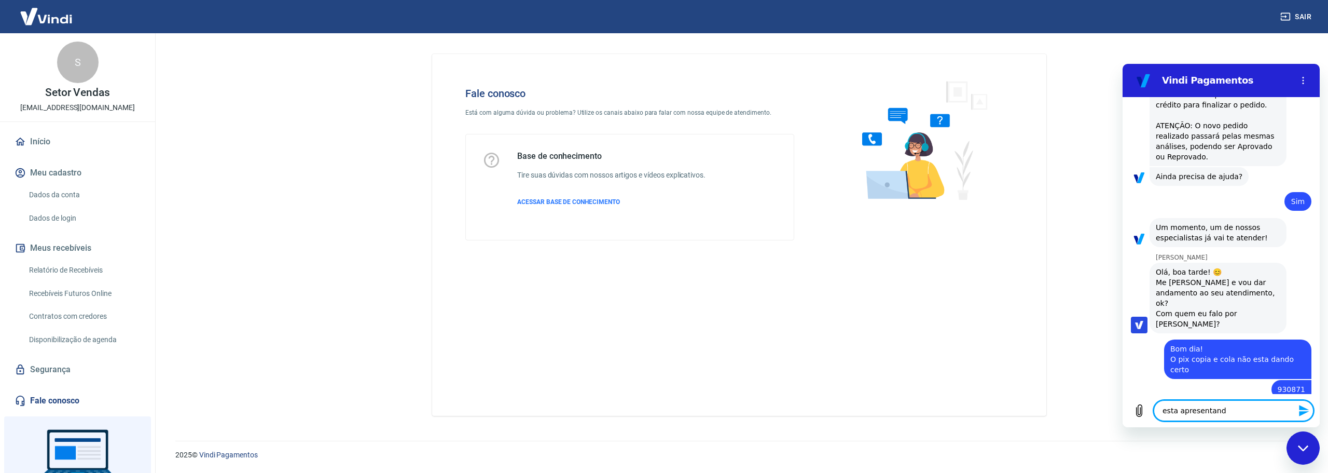
type textarea "x"
type textarea "esta apresentand"
type textarea "x"
type textarea "esta apresentando"
type textarea "x"
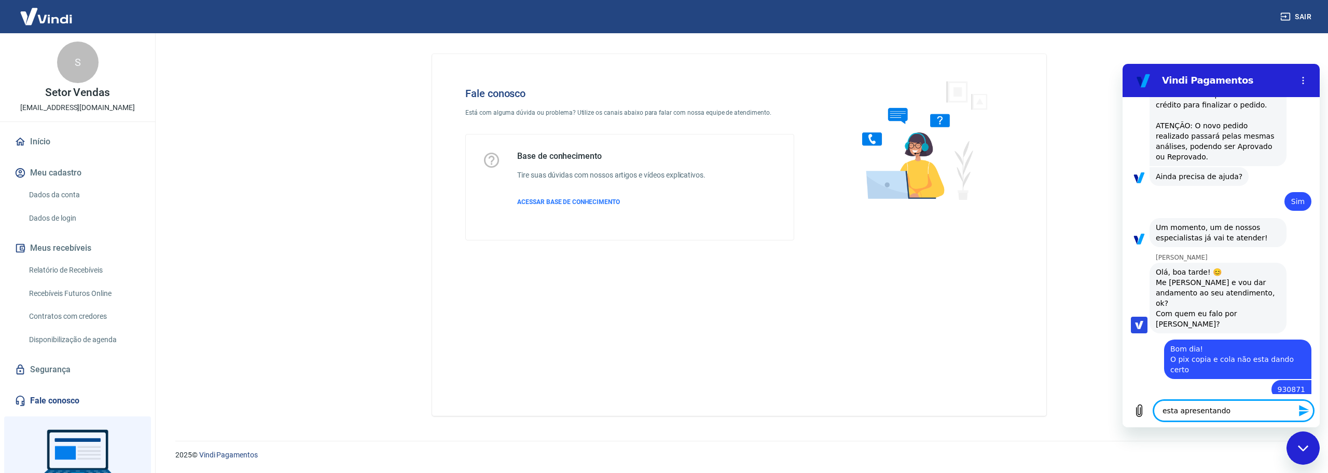
type textarea "esta apresentando"
type textarea "x"
type textarea "esta apresentando e"
type textarea "x"
type textarea "esta apresentando es"
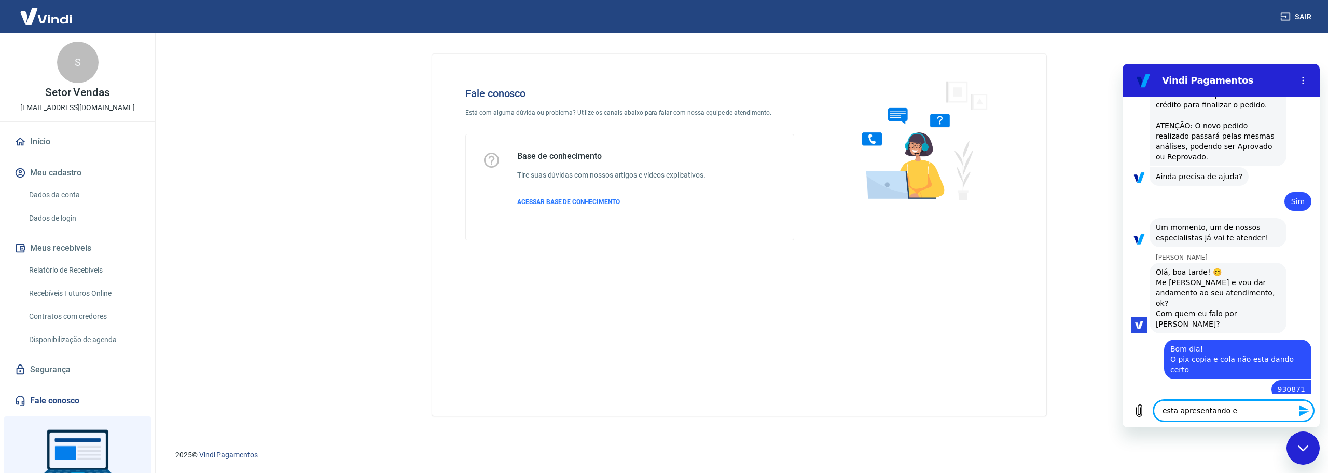
type textarea "x"
type textarea "esta apresentando est"
type textarea "x"
type textarea "esta apresentando este"
type textarea "x"
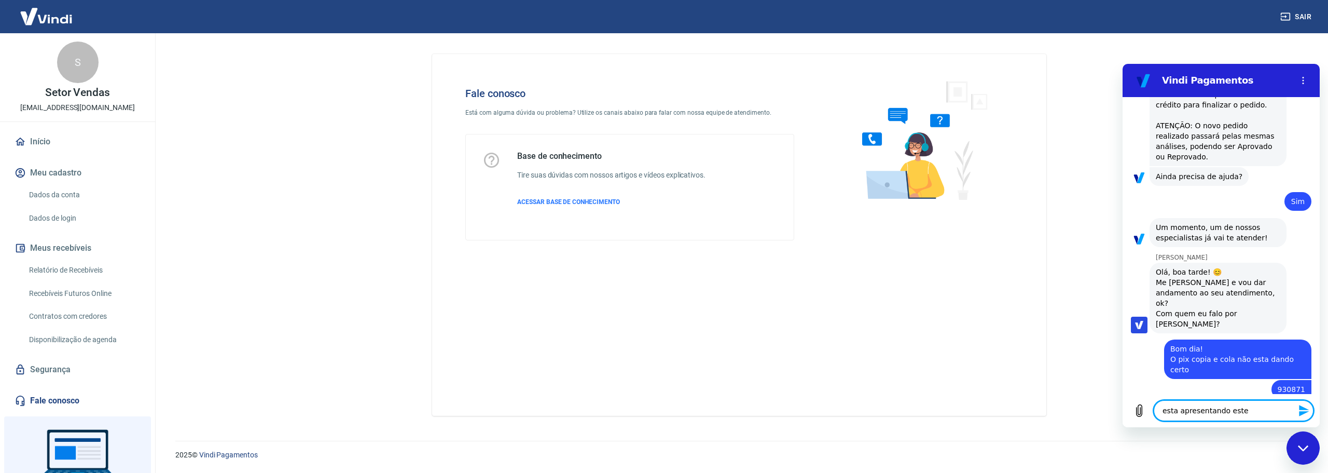
type textarea "esta apresentando este"
type textarea "x"
type textarea "esta apresentando este e"
type textarea "x"
type textarea "esta apresentando este er"
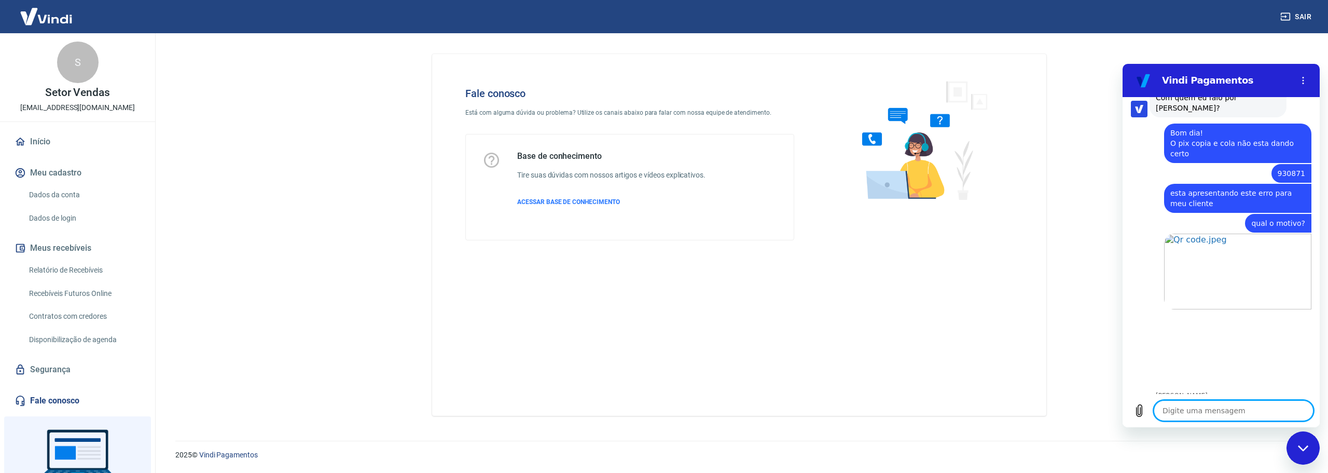
scroll to position [1623, 0]
click at [1142, 410] on icon "Carregar arquivo" at bounding box center [1139, 411] width 6 height 12
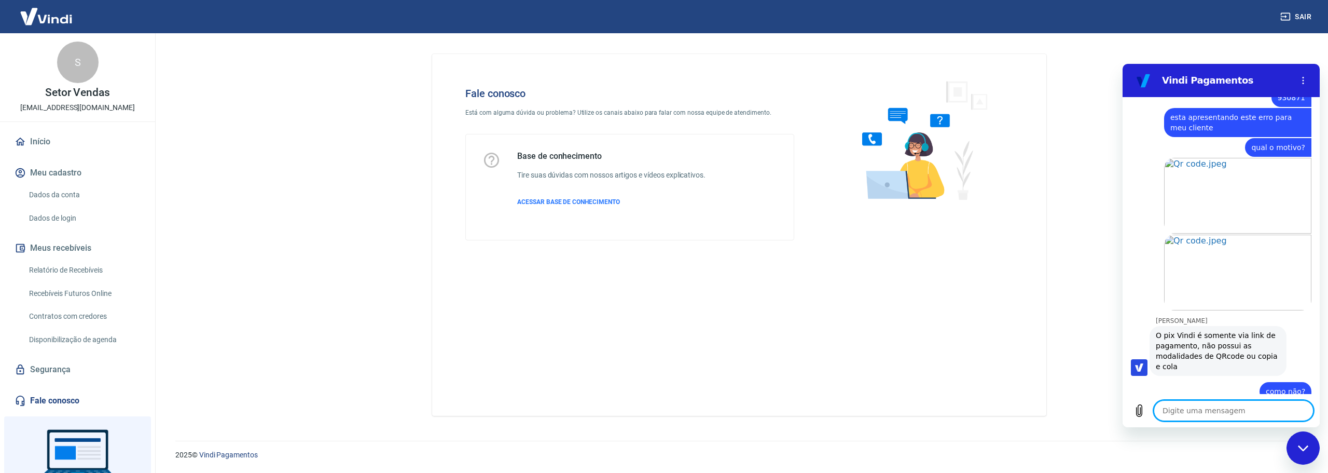
scroll to position [1700, 0]
click at [1221, 437] on span "Abrir em [GEOGRAPHIC_DATA]" at bounding box center [1237, 441] width 119 height 8
click at [1190, 404] on textarea at bounding box center [1234, 410] width 160 height 21
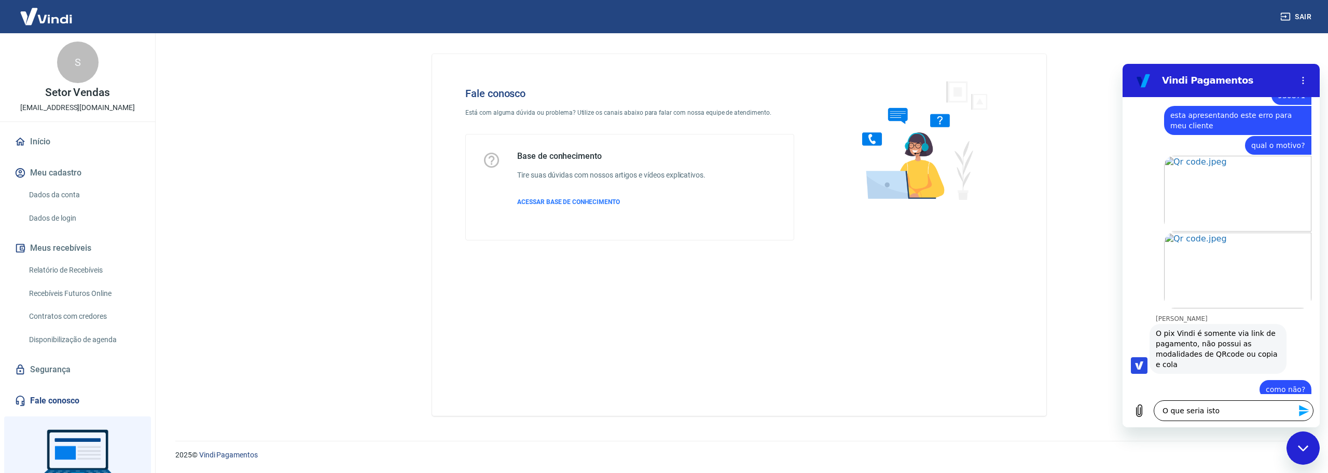
click at [1224, 413] on textarea "O que seria isto" at bounding box center [1234, 410] width 160 height 21
paste textarea "Para seguir com o pagamento, clique na caixa de seleção abaixo e depois clique …"
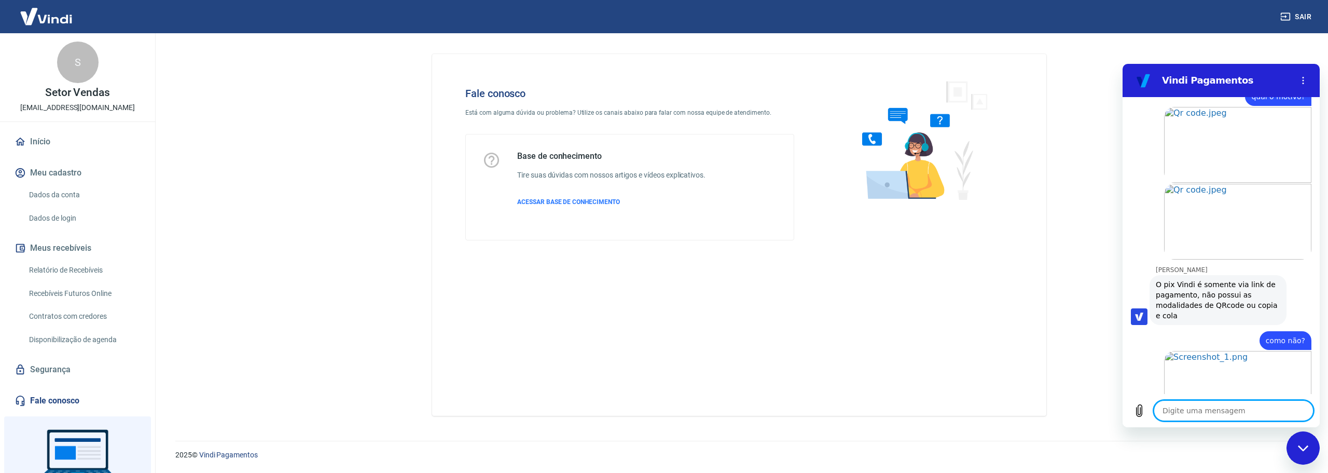
scroll to position [1751, 0]
paste textarea "código que pode ser lido pela câmera do aplicativo do banco, mas na prática é a…"
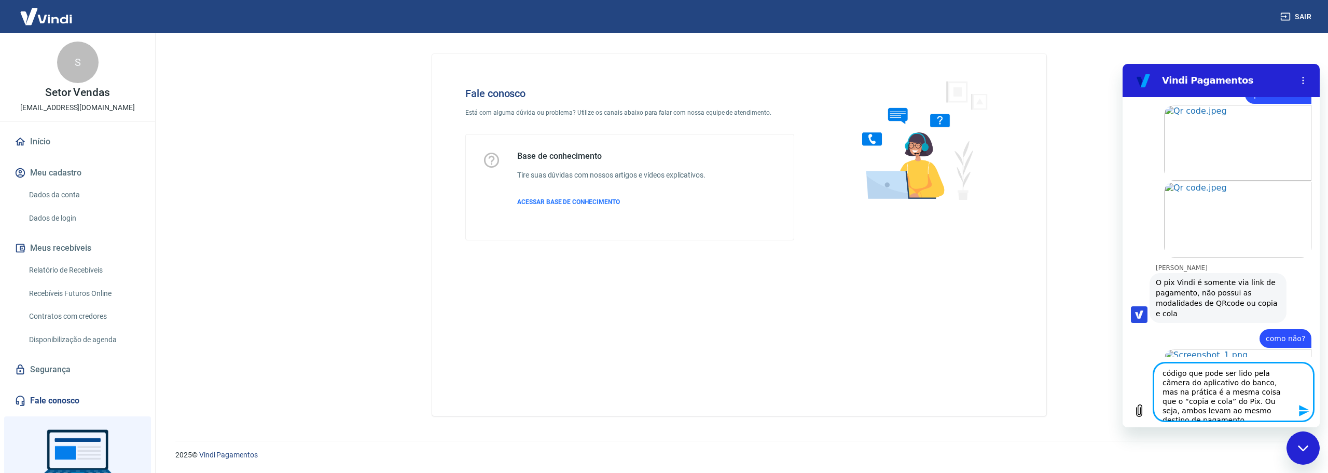
click at [1162, 373] on textarea "código que pode ser lido pela câmera do aplicativo do banco, mas na prática é a…" at bounding box center [1234, 392] width 160 height 58
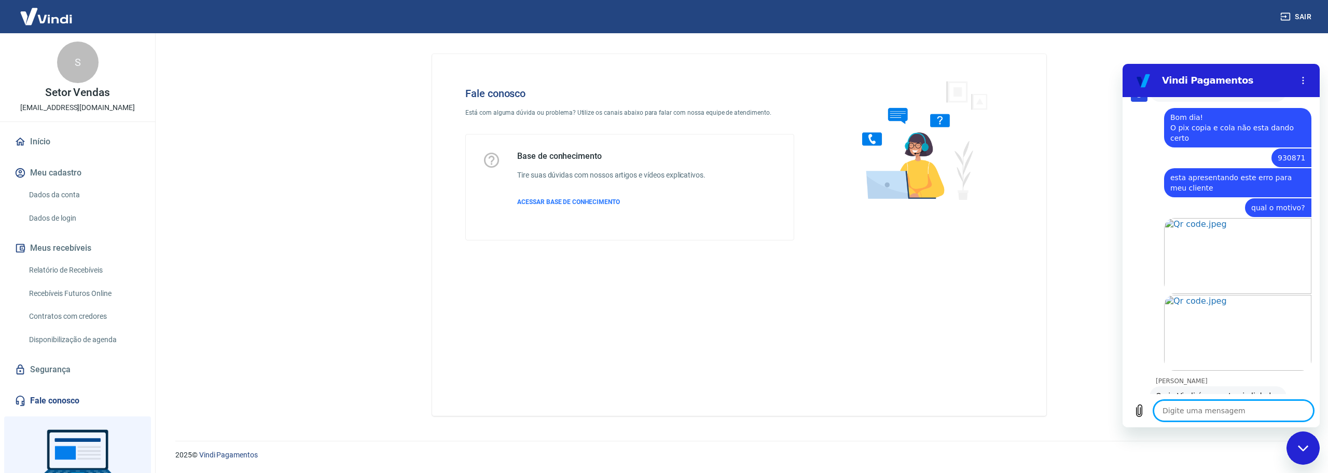
scroll to position [1534, 0]
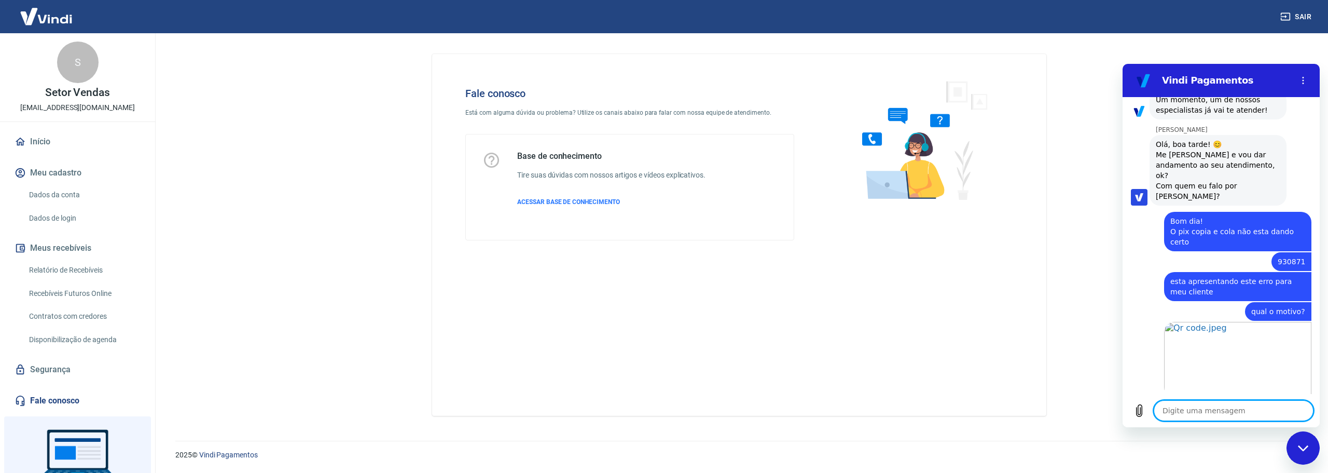
click at [1281, 256] on span "930871" at bounding box center [1291, 261] width 27 height 10
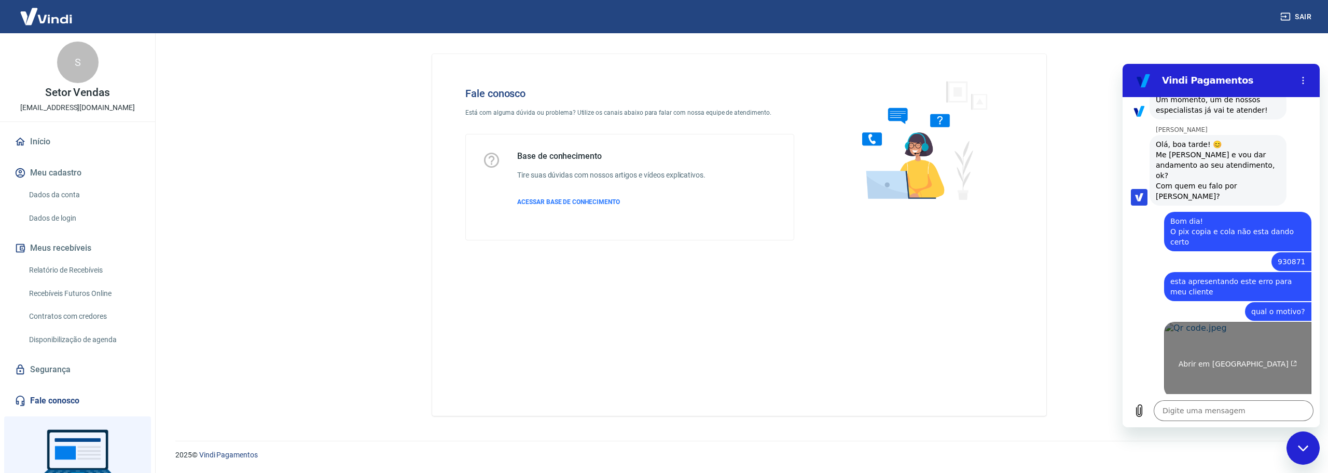
copy span "930871"
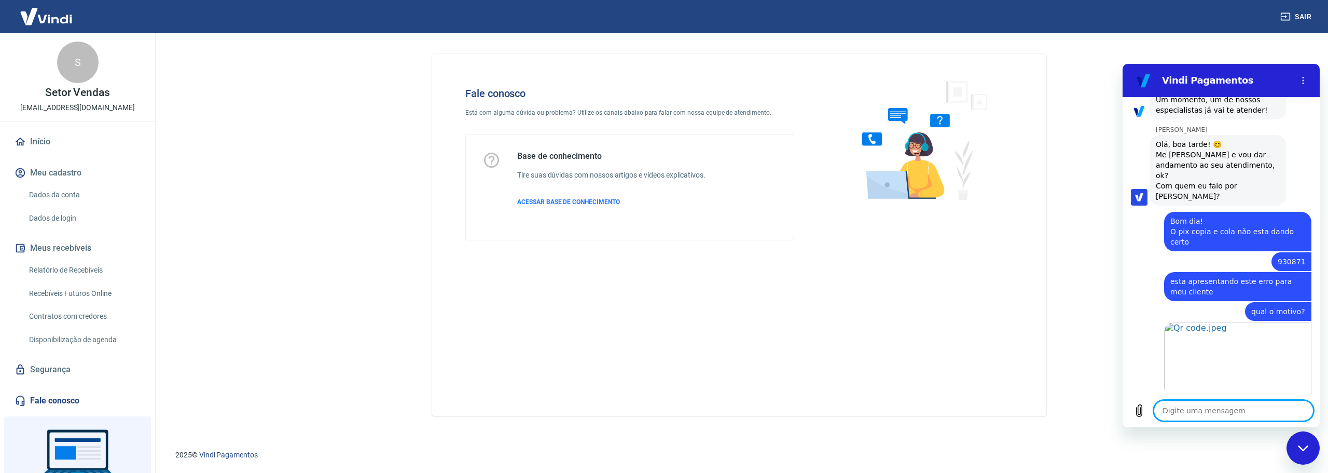
click at [1205, 408] on textarea at bounding box center [1234, 410] width 160 height 21
paste textarea "930871"
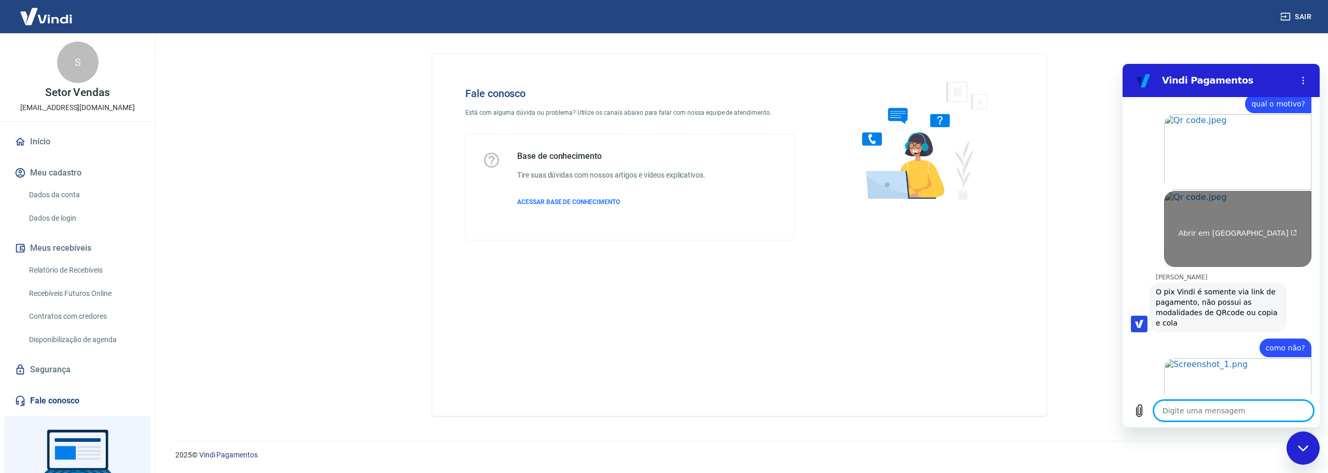
scroll to position [1922, 0]
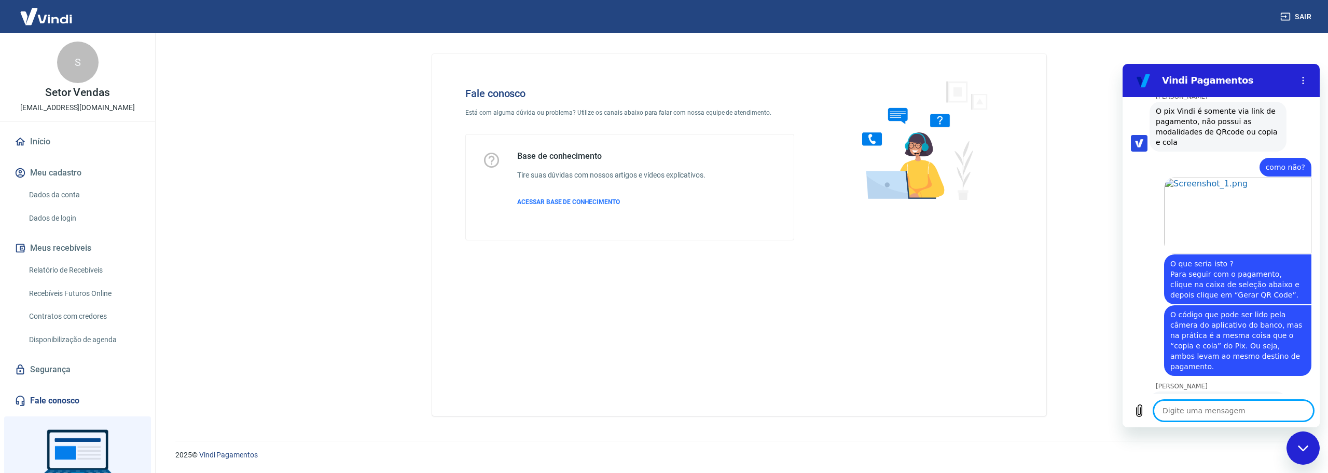
click at [1226, 418] on textarea at bounding box center [1234, 410] width 160 height 21
paste textarea "[URL][DOMAIN_NAME]"
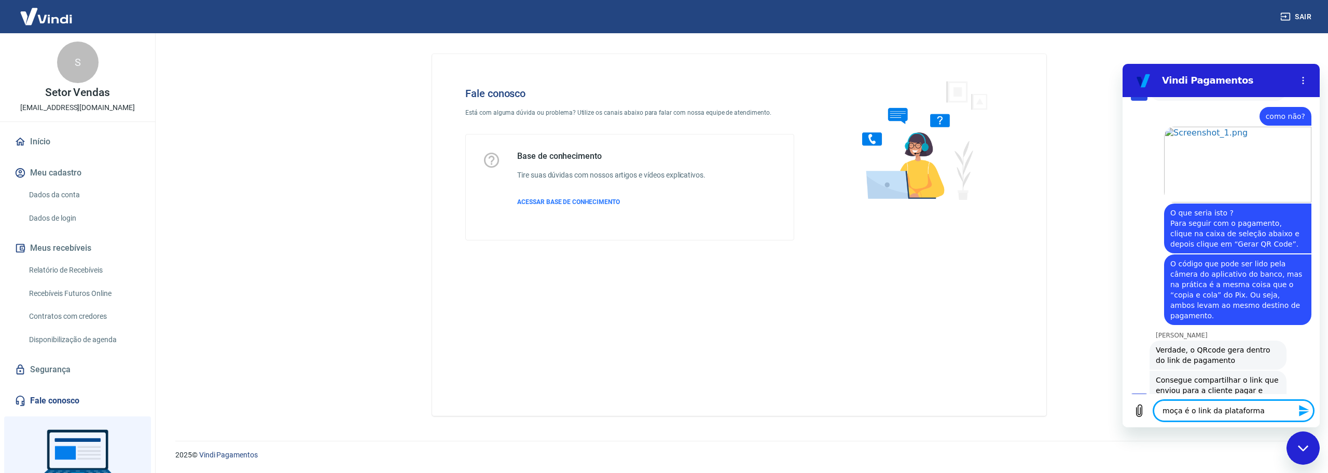
scroll to position [1972, 0]
drag, startPoint x: 1181, startPoint y: 414, endPoint x: 1153, endPoint y: 407, distance: 29.1
click at [1153, 407] on div "Digite uma mensagem moça é o link da plataforma x" at bounding box center [1220, 410] width 197 height 33
click at [1251, 408] on textarea "é o link da plataforma" at bounding box center [1234, 410] width 160 height 21
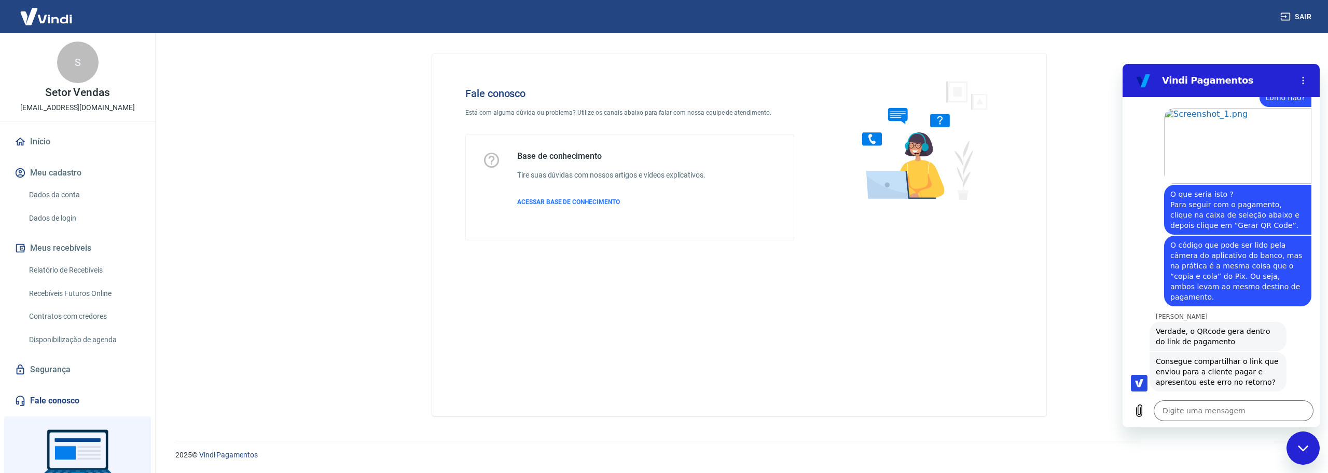
click at [1253, 422] on link "[URL][DOMAIN_NAME]" at bounding box center [1260, 426] width 89 height 8
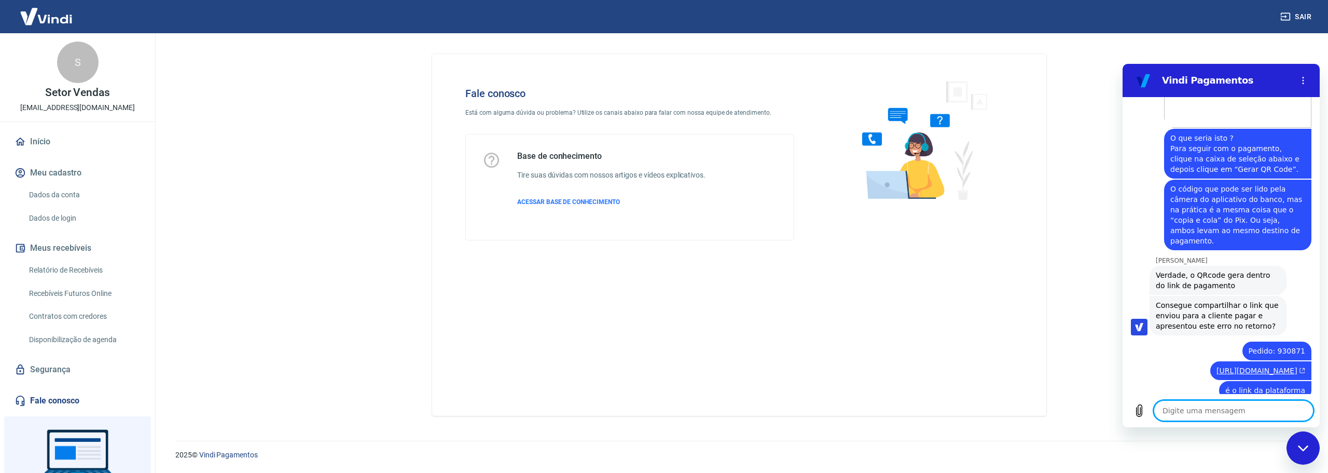
click at [1197, 406] on textarea at bounding box center [1234, 410] width 160 height 21
paste textarea "[URL][DOMAIN_NAME]"
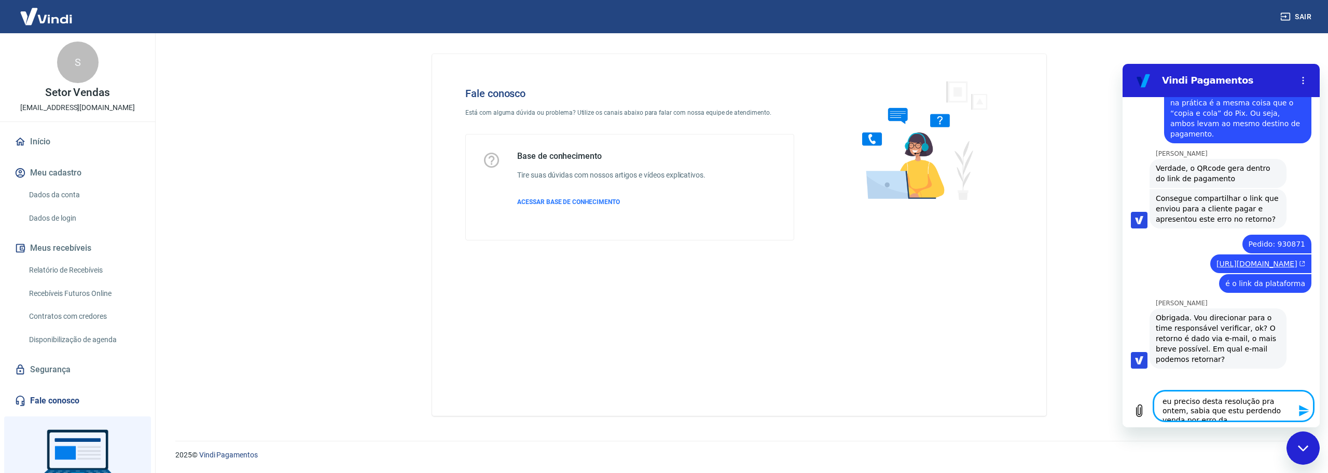
scroll to position [2166, 0]
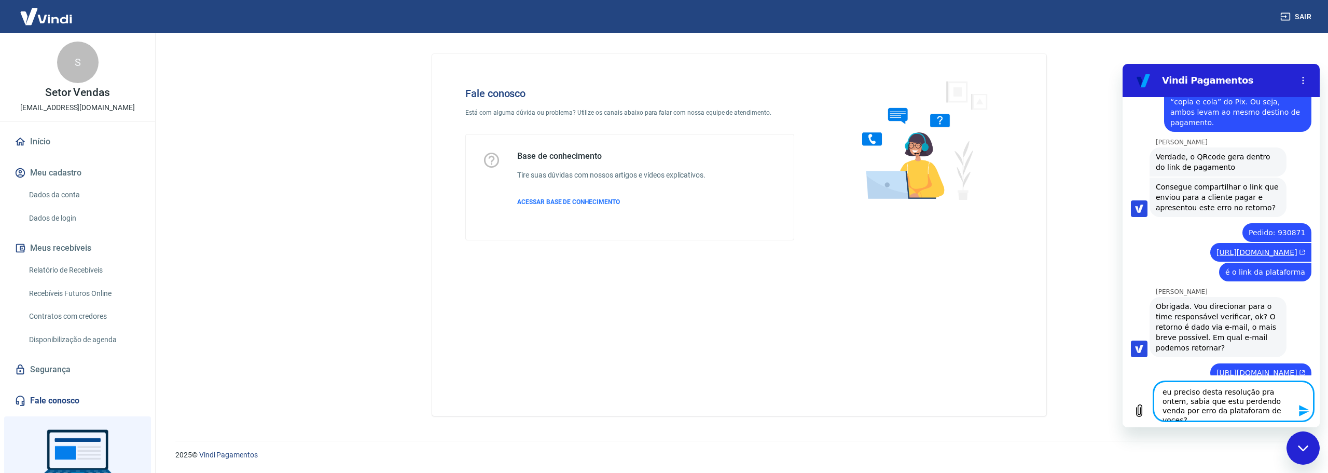
click at [1136, 394] on div "Digite uma mensagem eu preciso desta resolução pra ontem, sabia que estu perden…" at bounding box center [1220, 401] width 197 height 52
paste textarea "Preciso que essa situação seja resolvida com urgência. Já estou perdendo vendas…"
click at [1298, 409] on icon "Enviar mensagem" at bounding box center [1304, 410] width 12 height 12
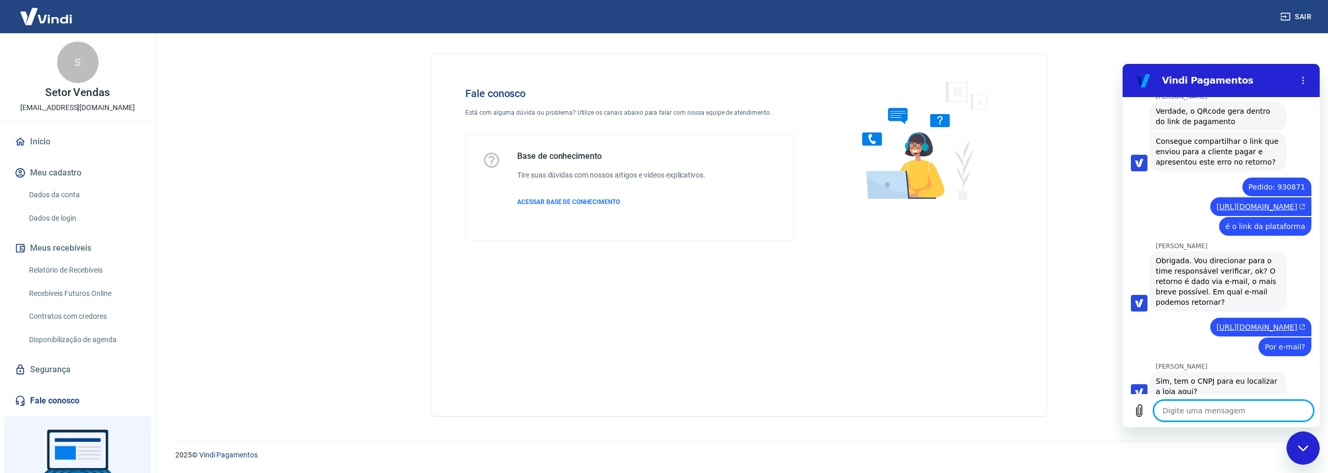
scroll to position [2213, 0]
click at [1219, 406] on textarea at bounding box center [1234, 410] width 160 height 21
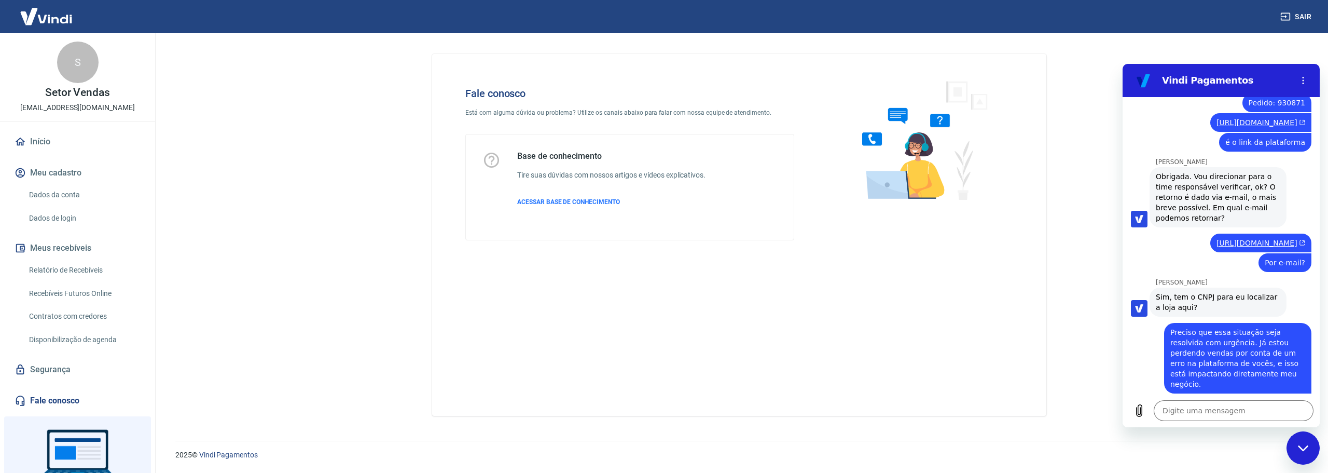
scroll to position [2297, 0]
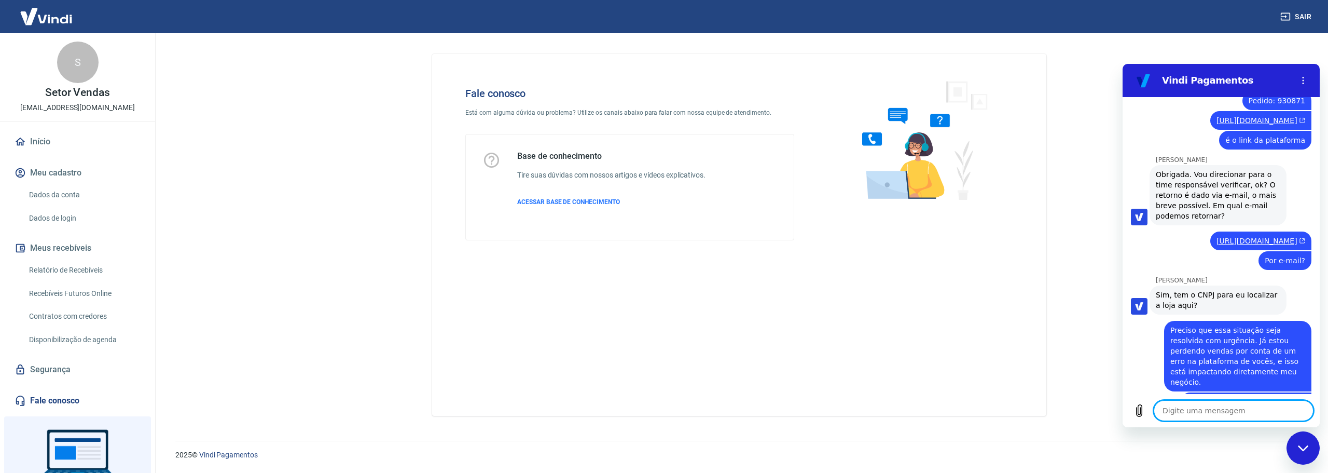
click at [1197, 414] on textarea at bounding box center [1234, 410] width 160 height 21
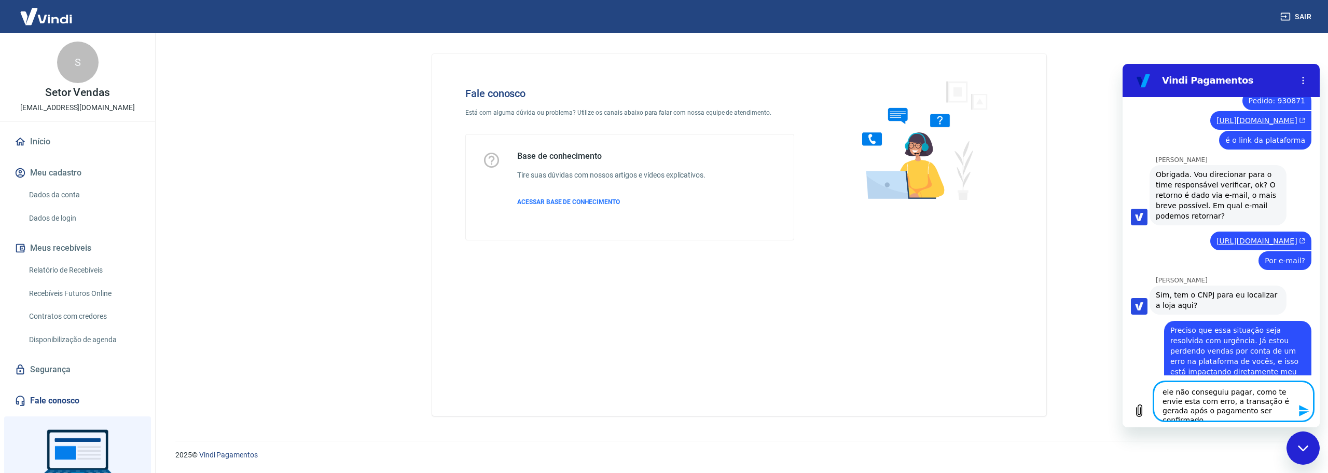
drag, startPoint x: 1276, startPoint y: 411, endPoint x: 1157, endPoint y: 393, distance: 120.7
click at [1157, 393] on textarea "ele não conseguiu pagar, como te envie esta com erro, a transação é gerada após…" at bounding box center [1234, 400] width 160 height 39
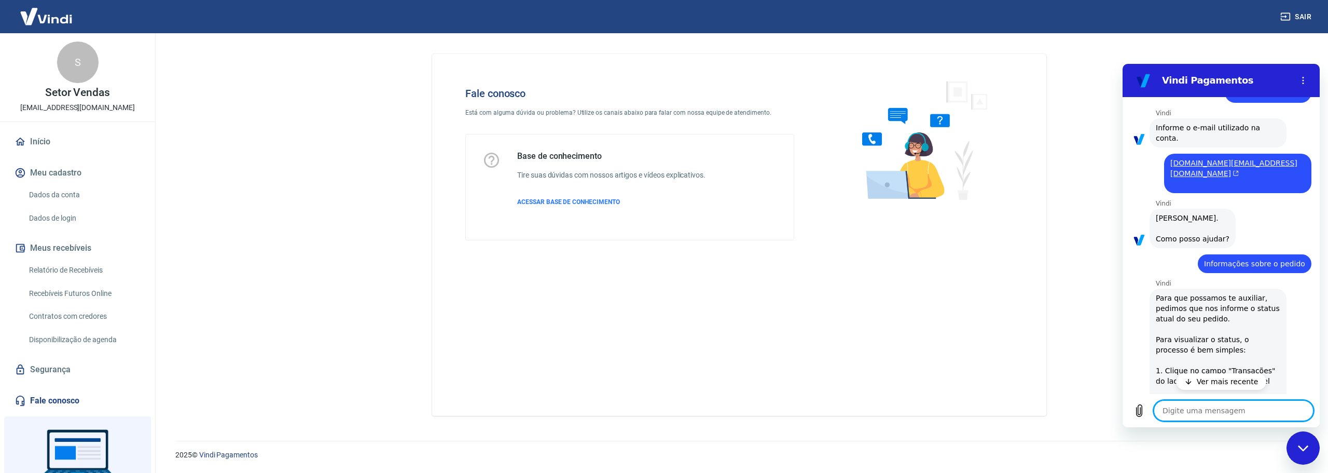
scroll to position [69, 0]
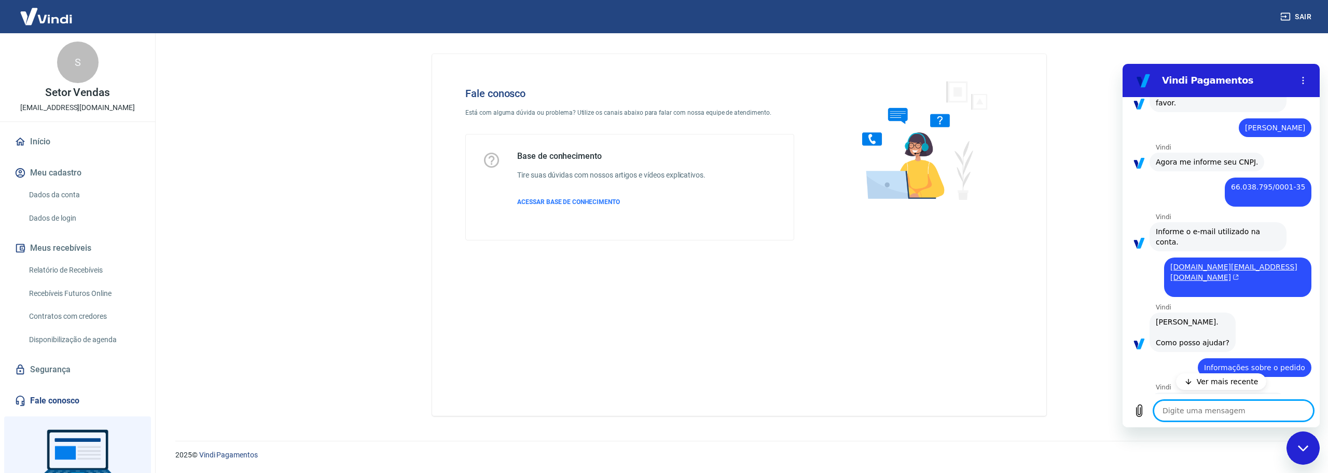
click at [1239, 186] on span "66.038.795/0001-35" at bounding box center [1268, 192] width 74 height 21
drag, startPoint x: 1235, startPoint y: 185, endPoint x: 1298, endPoint y: 187, distance: 63.3
click at [1298, 187] on div "diz: 66.038.795/0001-35" at bounding box center [1268, 191] width 87 height 29
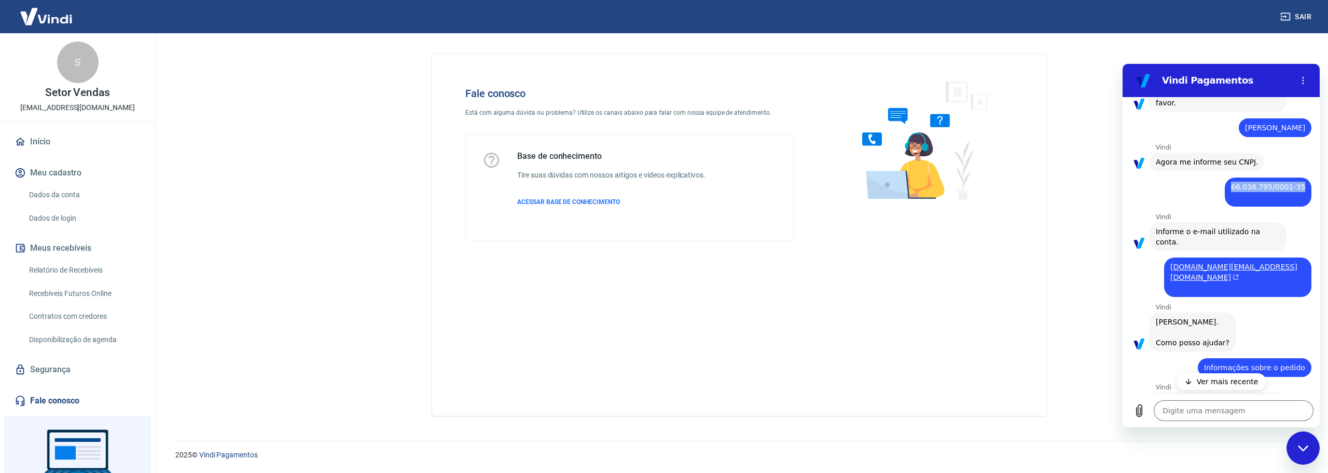
copy span "66.038.795/0001-35"
click at [1233, 415] on textarea at bounding box center [1234, 410] width 160 height 21
paste textarea "66.038.795/0001-35"
click at [1232, 385] on p "Ver mais recente" at bounding box center [1228, 381] width 62 height 10
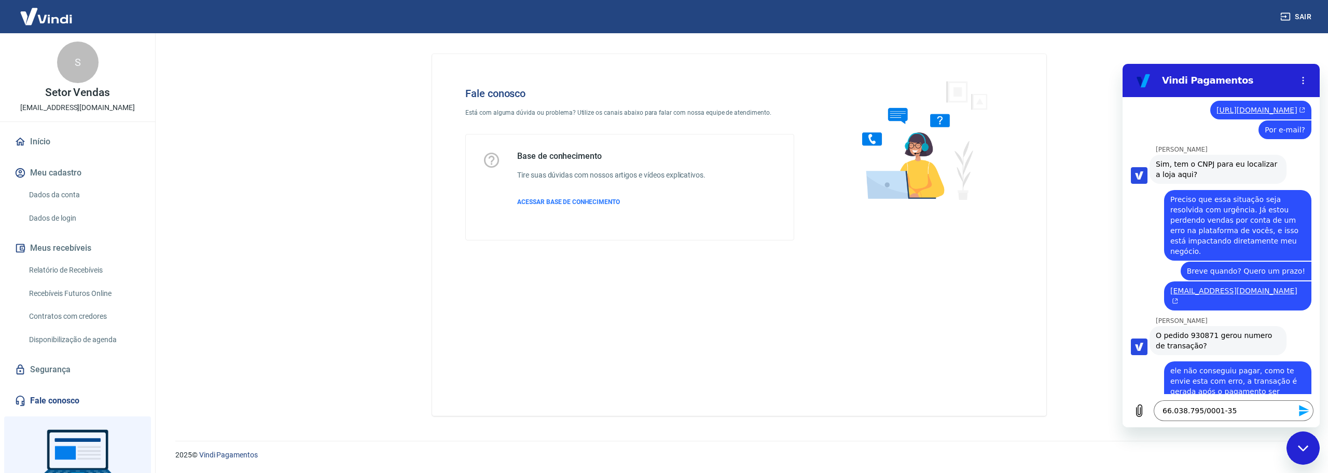
click at [1301, 408] on icon "Enviar mensagem" at bounding box center [1304, 410] width 10 height 11
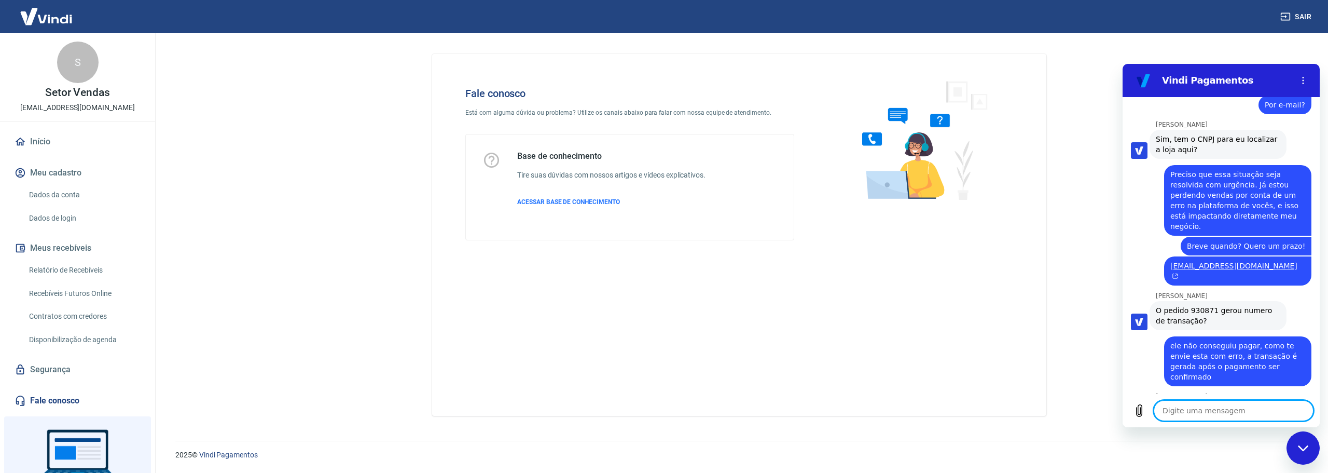
scroll to position [2539, 0]
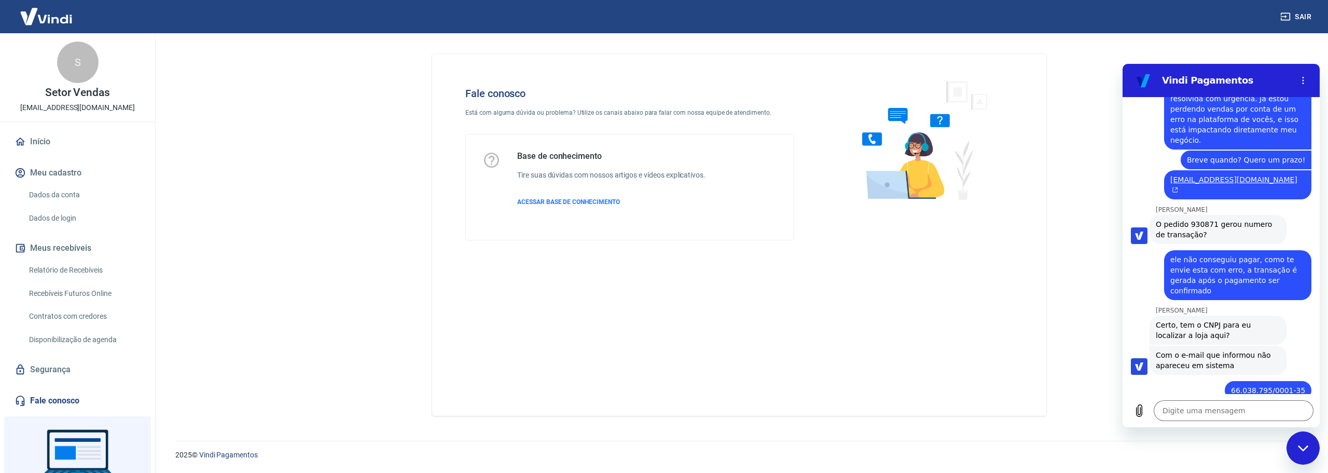
drag, startPoint x: 1166, startPoint y: 329, endPoint x: 1229, endPoint y: 333, distance: 63.9
click at [1229, 419] on span "Obrigada. Seguirei com a abertura do chamado #[PHONE_NUMBER]. O prazo é de até …" at bounding box center [1218, 455] width 124 height 73
copy span "chamado #[PHONE_NUMBER]"
click at [1225, 417] on textarea at bounding box center [1234, 410] width 160 height 21
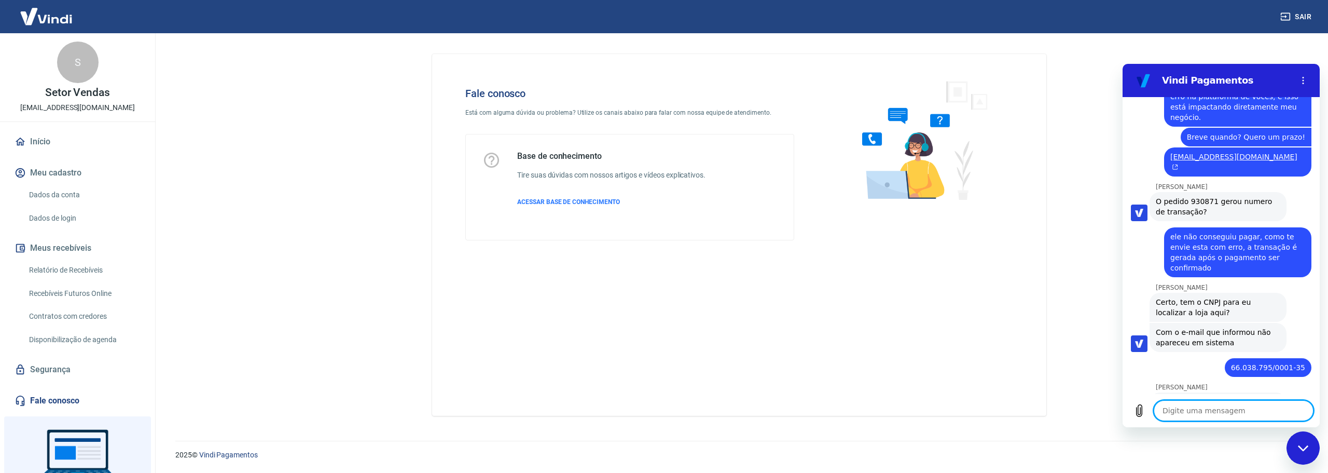
scroll to position [2564, 0]
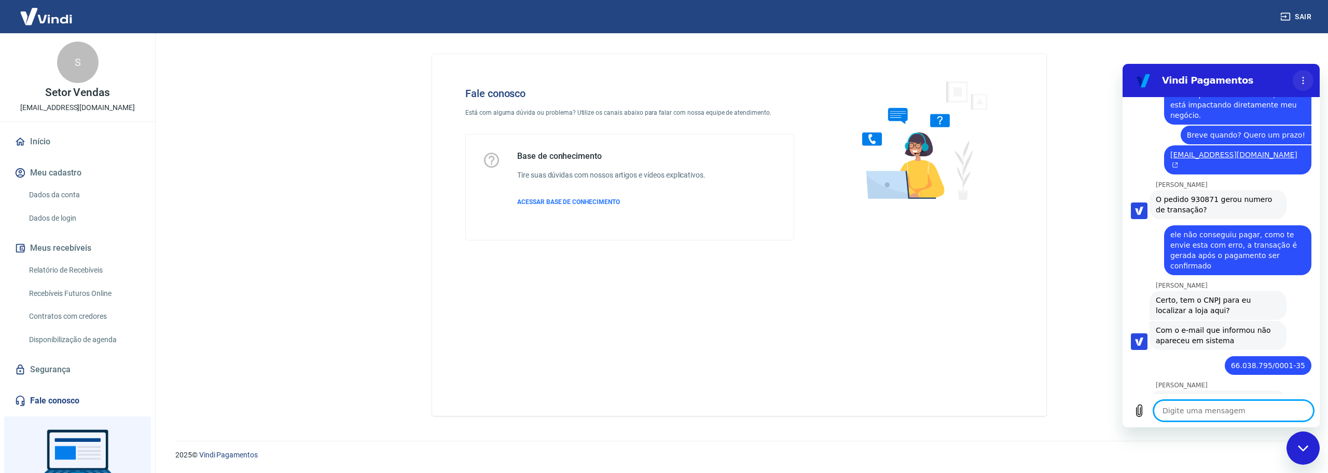
click at [1305, 82] on icon "Menu de opções" at bounding box center [1303, 80] width 8 height 8
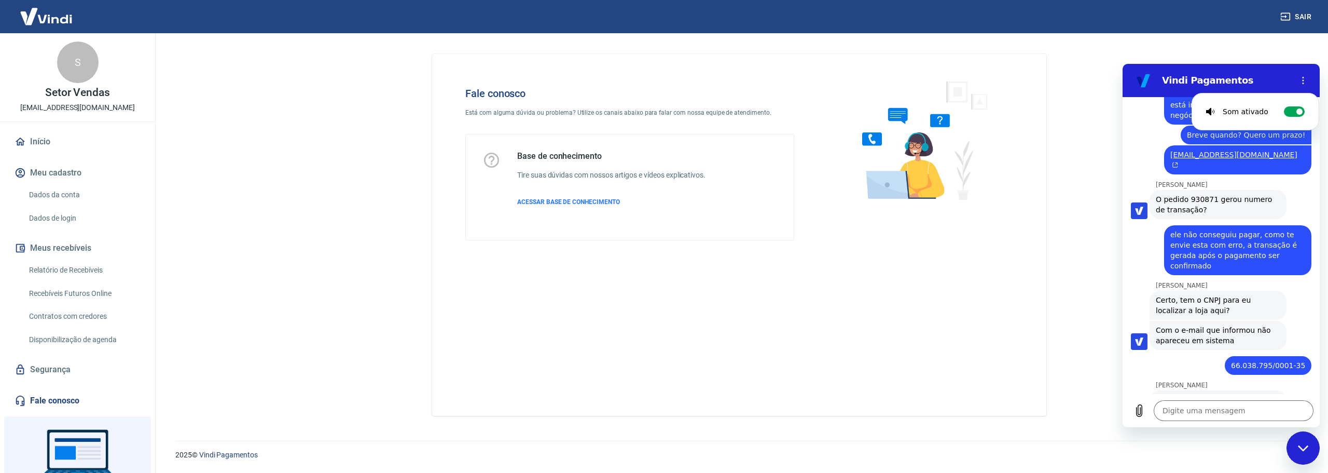
click at [1211, 59] on main "Fale conosco Está com alguma dúvida ou problema? Utilize os canais abaixo para …" at bounding box center [738, 252] width 1177 height 439
click at [1137, 414] on icon "Carregar arquivo" at bounding box center [1139, 410] width 12 height 12
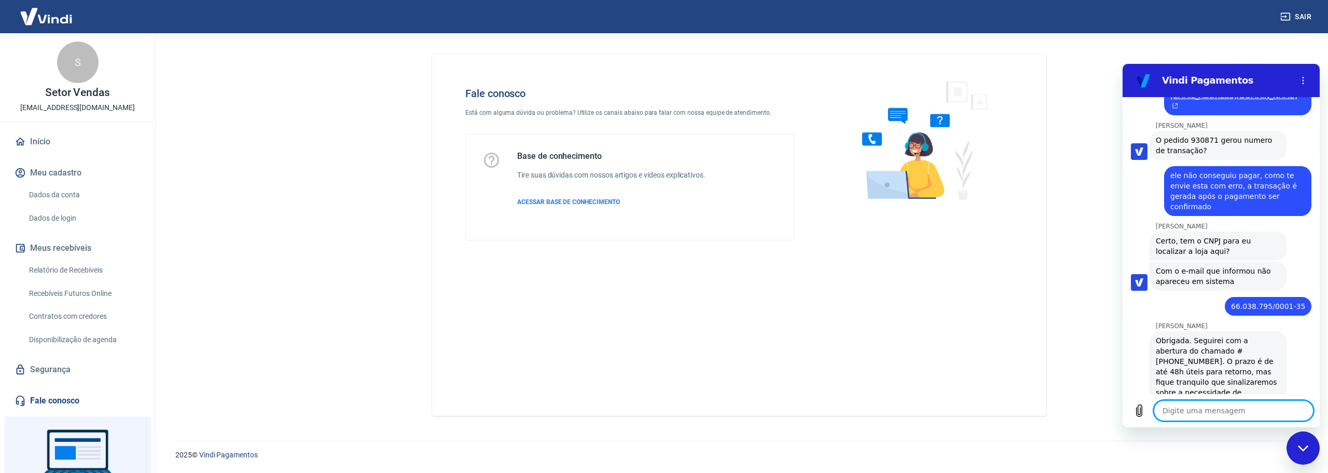
scroll to position [2678, 0]
